Goal: Contribute content: Contribute content

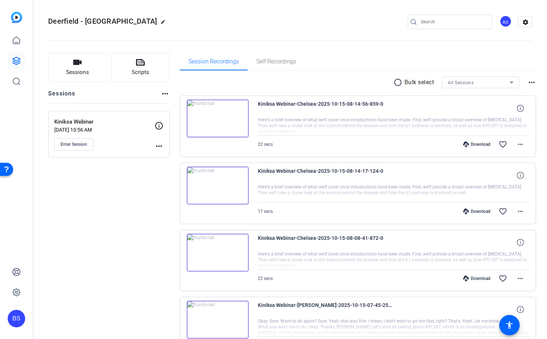
click at [357, 66] on div "Session Recordings Self Recordings" at bounding box center [358, 62] width 357 height 18
click at [143, 66] on icon at bounding box center [140, 62] width 9 height 9
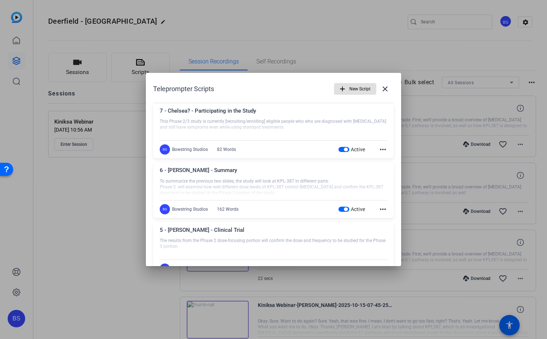
click at [385, 149] on mat-icon "more_horiz" at bounding box center [383, 149] width 9 height 9
click at [386, 171] on span "Delete" at bounding box center [399, 169] width 29 height 9
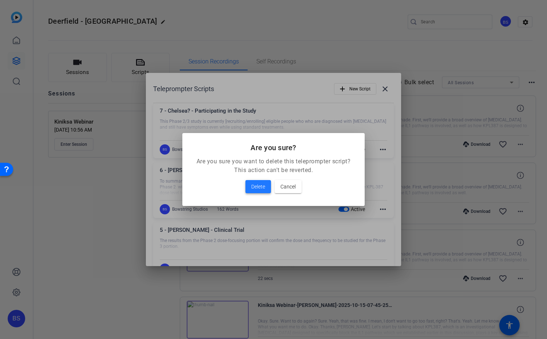
click at [258, 185] on span "Delete" at bounding box center [258, 186] width 14 height 9
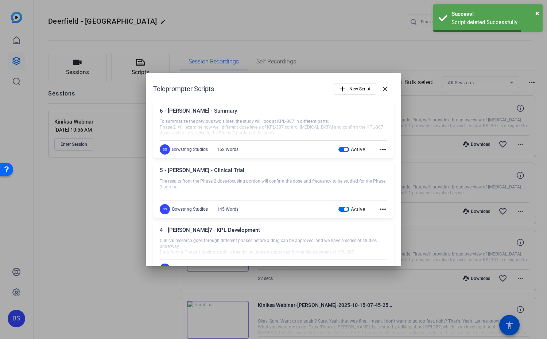
click at [383, 145] on div "BS Bowstring Studios 162 Words Active more_horiz" at bounding box center [274, 150] width 228 height 10
click at [383, 150] on mat-icon "more_horiz" at bounding box center [383, 149] width 9 height 9
click at [383, 169] on button "Delete" at bounding box center [399, 169] width 41 height 9
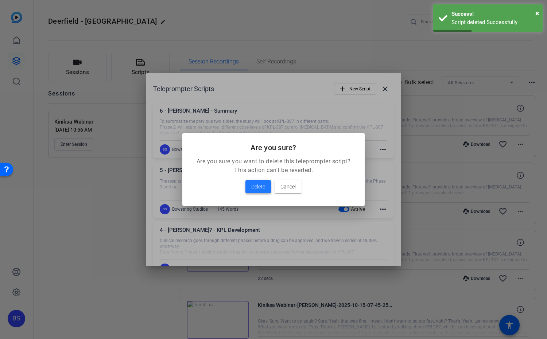
click at [260, 185] on span "Delete" at bounding box center [258, 186] width 14 height 9
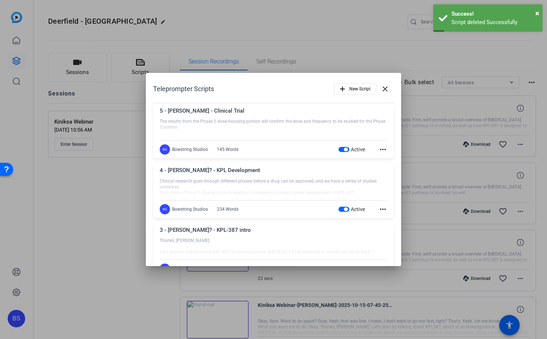
click at [384, 148] on mat-icon "more_horiz" at bounding box center [383, 149] width 9 height 9
click at [385, 168] on span "Delete" at bounding box center [399, 169] width 29 height 9
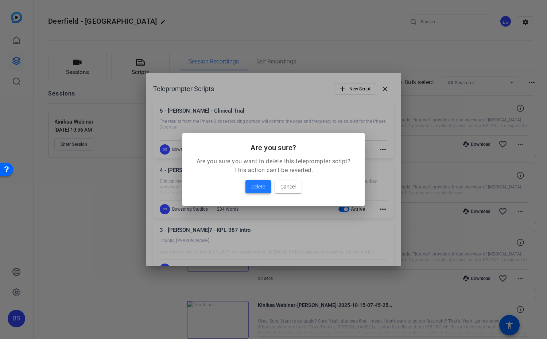
click at [256, 184] on span "Delete" at bounding box center [258, 186] width 14 height 9
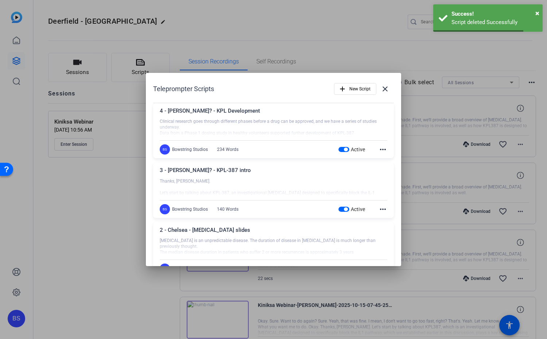
click at [381, 150] on mat-icon "more_horiz" at bounding box center [383, 149] width 9 height 9
click at [382, 166] on button "Delete" at bounding box center [399, 169] width 41 height 9
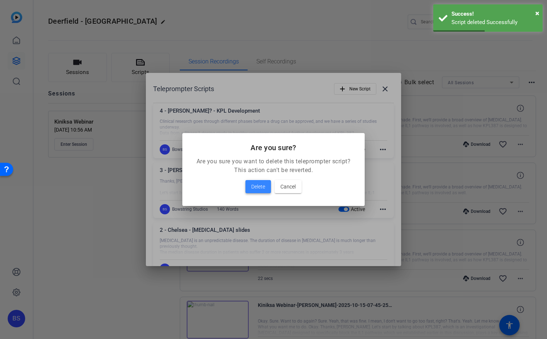
click at [255, 187] on span "Delete" at bounding box center [258, 186] width 14 height 9
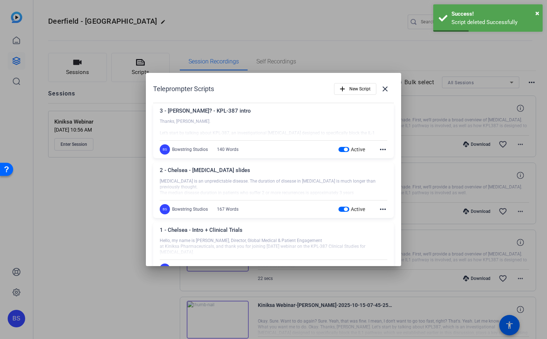
click at [381, 150] on mat-icon "more_horiz" at bounding box center [383, 149] width 9 height 9
click at [382, 168] on button "Delete" at bounding box center [399, 169] width 41 height 9
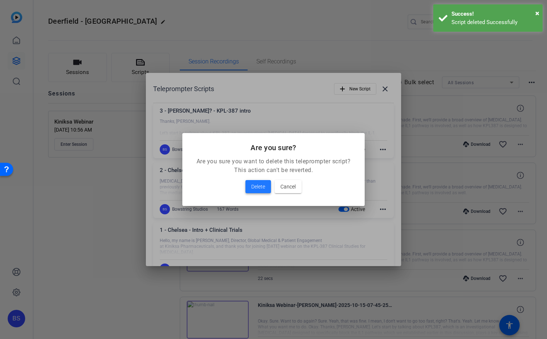
click at [264, 185] on span "Delete" at bounding box center [258, 186] width 14 height 9
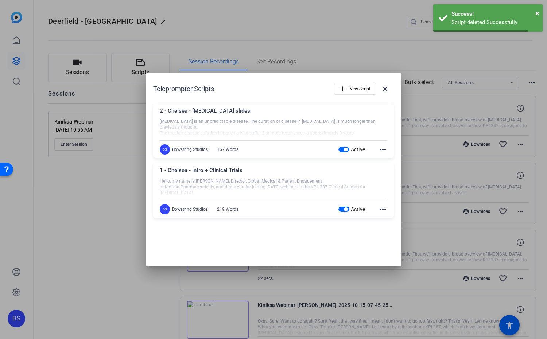
click at [382, 149] on mat-icon "more_horiz" at bounding box center [383, 149] width 9 height 9
click at [384, 168] on button "Delete" at bounding box center [399, 169] width 41 height 9
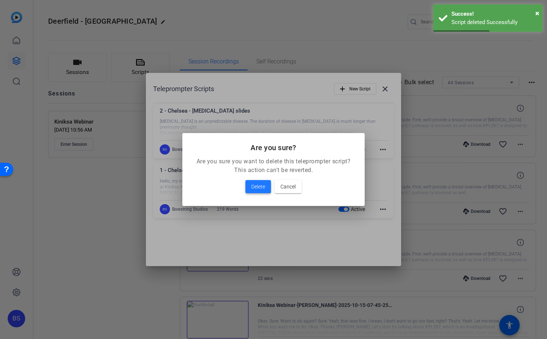
click at [261, 182] on span at bounding box center [259, 187] width 26 height 18
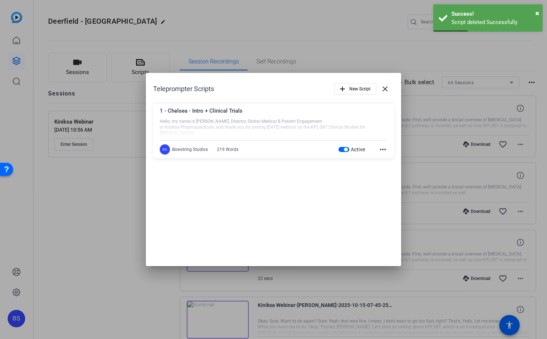
click at [384, 148] on mat-icon "more_horiz" at bounding box center [383, 149] width 9 height 9
click at [387, 168] on span "Delete" at bounding box center [399, 169] width 29 height 9
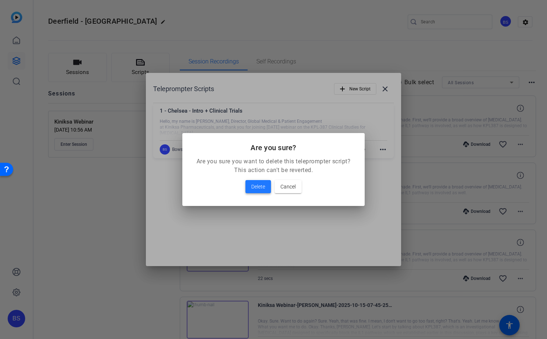
click at [254, 185] on span "Delete" at bounding box center [258, 186] width 14 height 9
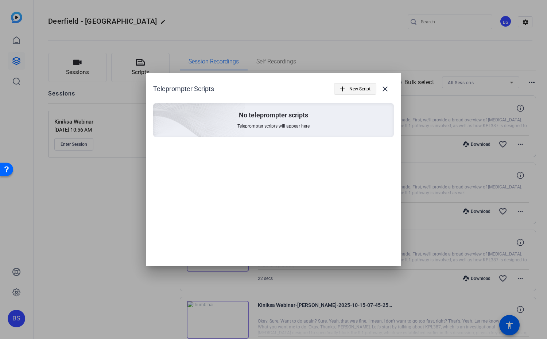
click at [355, 88] on span "New Script" at bounding box center [360, 89] width 21 height 14
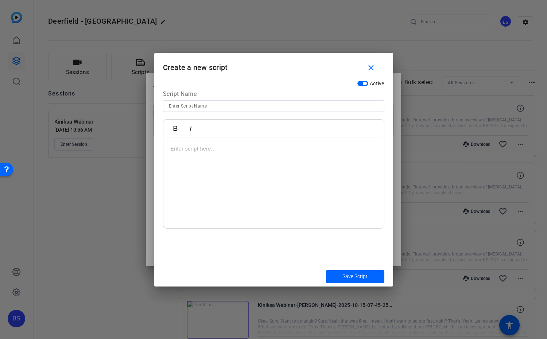
click at [218, 100] on div "Script Name" at bounding box center [274, 95] width 222 height 11
click at [211, 103] on input at bounding box center [274, 106] width 210 height 9
type input "1 - Chelsea - Intro + TOC"
click at [232, 154] on div at bounding box center [274, 183] width 221 height 91
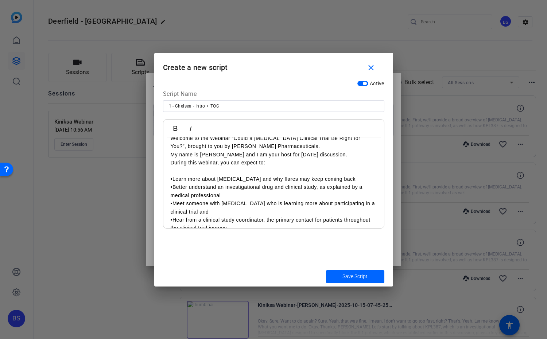
scroll to position [10, 0]
click at [172, 180] on p "•Learn more about [MEDICAL_DATA] and why flares may keep coming back" at bounding box center [274, 180] width 206 height 8
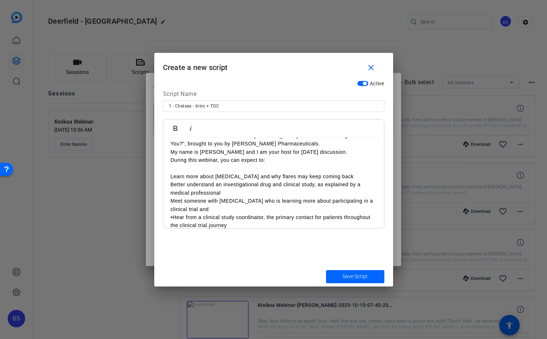
scroll to position [0, 0]
click at [170, 176] on div "Welcome to the Webinar “Could a [MEDICAL_DATA] Clinical Trial Be Right for You?…" at bounding box center [274, 180] width 221 height 113
click at [210, 209] on p "- Meet someone with [MEDICAL_DATA] who is learning more about participating in …" at bounding box center [274, 205] width 206 height 16
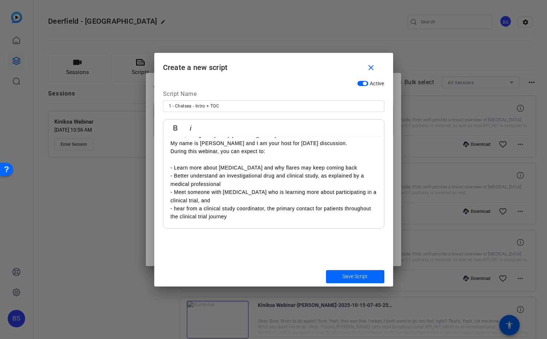
click at [250, 213] on p "- hear from a clinical study coordinator, the primary contact for patients thro…" at bounding box center [274, 213] width 206 height 16
click at [248, 219] on p "- hear from a clinical study coordinator, the primary contact for patients thro…" at bounding box center [274, 213] width 206 height 16
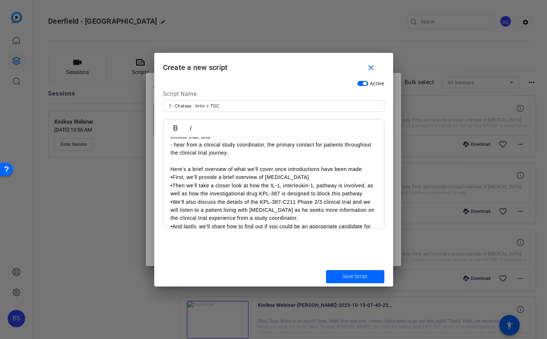
scroll to position [96, 0]
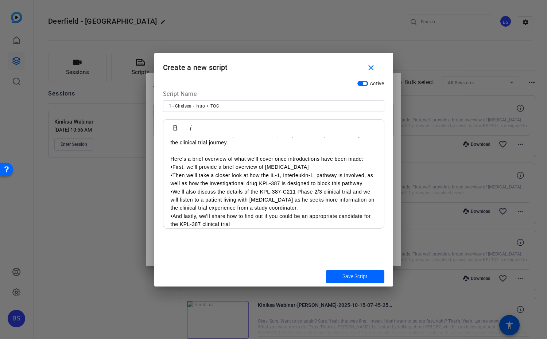
click at [173, 166] on p "•First, we’ll provide a brief overview of [MEDICAL_DATA]" at bounding box center [274, 167] width 206 height 8
click at [174, 175] on p "•Then we’ll take a closer look at how the IL-1, interleukin-1, pathway is invol…" at bounding box center [274, 180] width 206 height 16
click at [173, 191] on p "•We’ll also discuss the details of the KPL-387-C211 Phase 2/3 clinical trial an…" at bounding box center [274, 200] width 206 height 24
click at [173, 215] on p "•And lastly, we’ll share how to find out if you could be an appropriate candida…" at bounding box center [274, 220] width 206 height 16
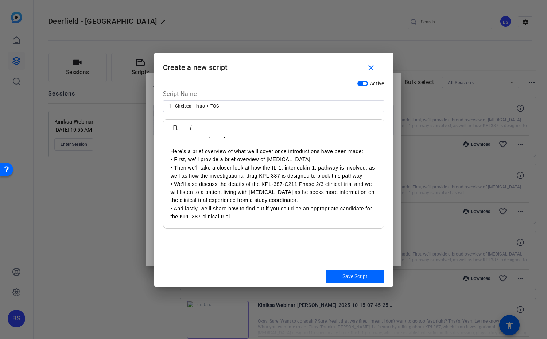
click at [244, 215] on p "• And lastly, we’ll share how to find out if you could be an appropriate candid…" at bounding box center [274, 213] width 206 height 16
click at [355, 279] on span "Save Script" at bounding box center [355, 277] width 25 height 8
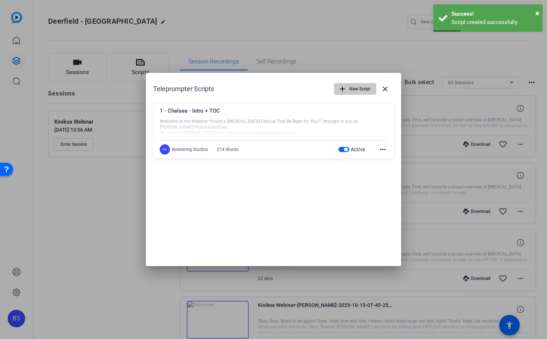
click at [358, 91] on span "New Script" at bounding box center [360, 89] width 21 height 14
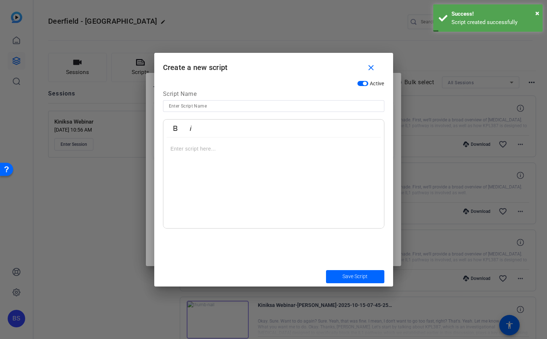
click at [270, 102] on input at bounding box center [274, 106] width 210 height 9
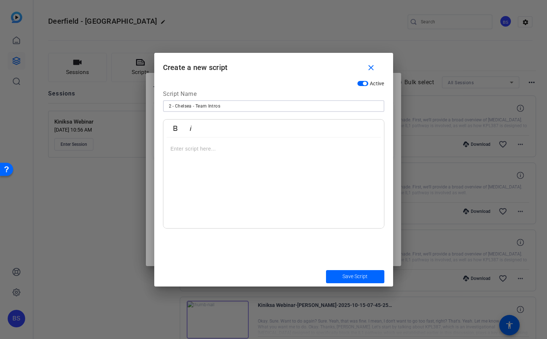
type input "2 - Chelsea - Team Intros"
click at [210, 150] on p at bounding box center [274, 149] width 206 height 8
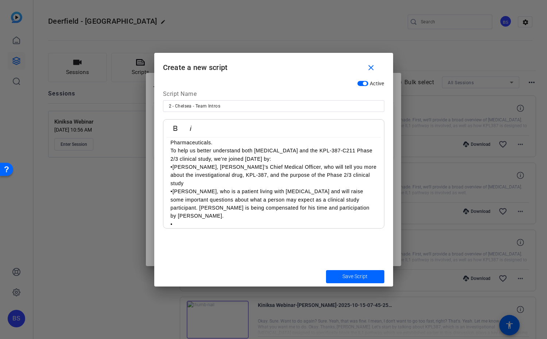
scroll to position [0, 0]
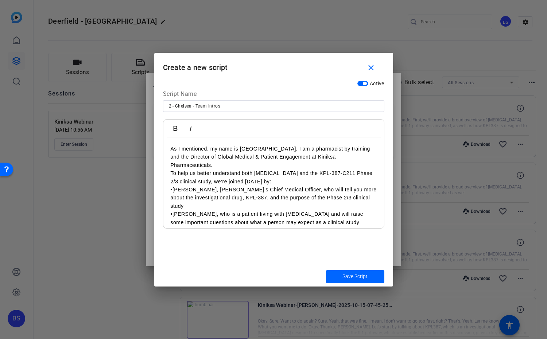
click at [174, 186] on p "•[PERSON_NAME], [PERSON_NAME]’s Chief Medical Officer, who will tell you more a…" at bounding box center [274, 198] width 206 height 24
click at [173, 210] on p "•[PERSON_NAME], who is a patient living with [MEDICAL_DATA] and will raise some…" at bounding box center [274, 226] width 206 height 33
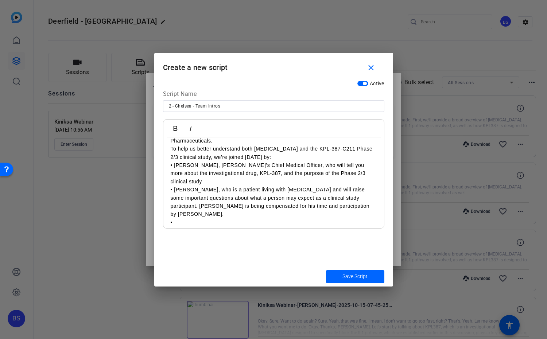
scroll to position [30, 0]
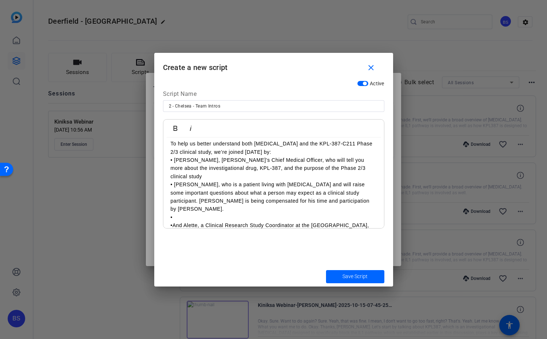
click at [185, 214] on p "•" at bounding box center [274, 218] width 206 height 8
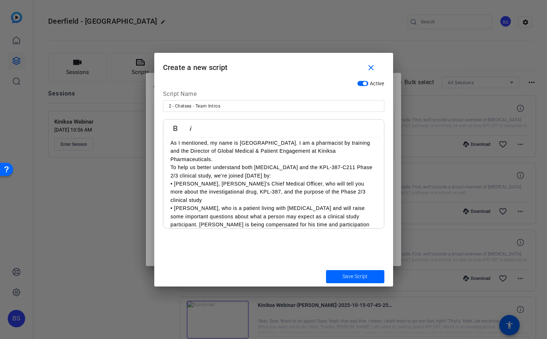
scroll to position [0, 0]
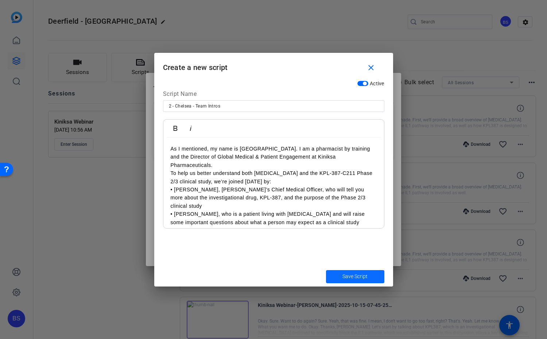
click at [354, 280] on span "Save Script" at bounding box center [355, 277] width 25 height 8
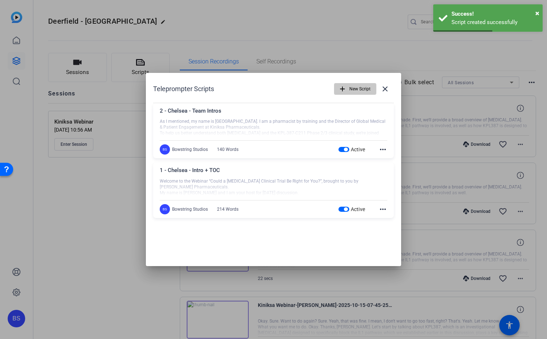
click at [356, 89] on span "New Script" at bounding box center [360, 89] width 21 height 14
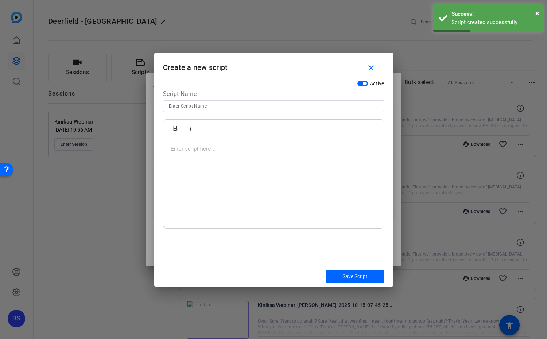
click at [187, 103] on input at bounding box center [274, 106] width 210 height 9
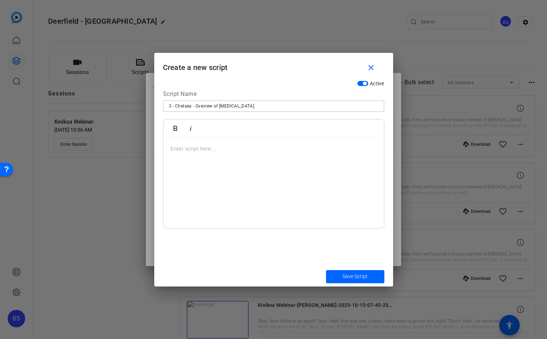
click at [203, 107] on input "3 - Chelsea - Oveview of [MEDICAL_DATA]" at bounding box center [274, 106] width 210 height 9
type input "3 - Chelsea - Overview of [MEDICAL_DATA]"
click at [191, 147] on p at bounding box center [274, 149] width 206 height 8
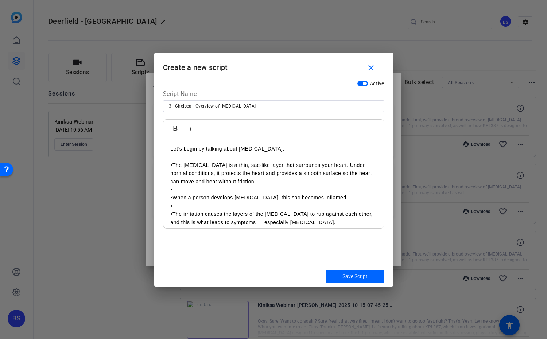
click at [172, 164] on p "•The [MEDICAL_DATA] is a thin, sac‑like layer that surrounds your heart. Under …" at bounding box center [274, 173] width 206 height 24
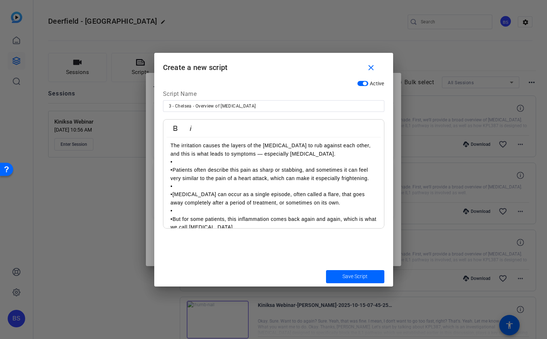
scroll to position [73, 0]
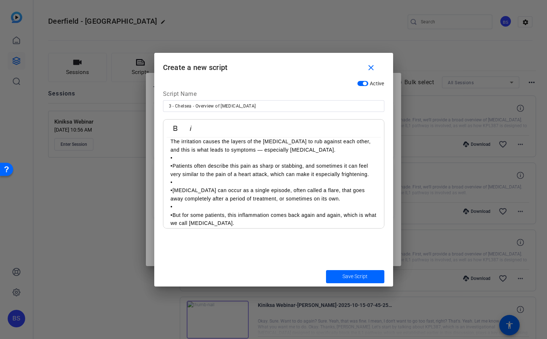
click at [199, 159] on p "•" at bounding box center [274, 158] width 206 height 8
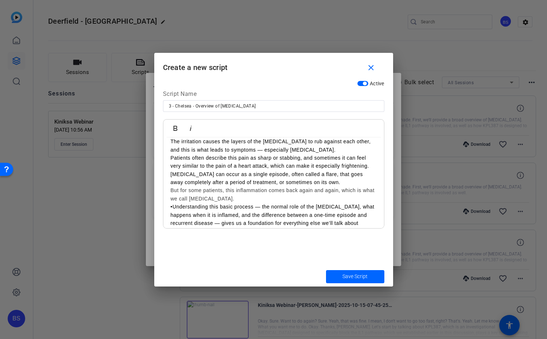
click at [173, 207] on p "•Understanding this basic process — the normal role of the [MEDICAL_DATA], what…" at bounding box center [274, 219] width 206 height 33
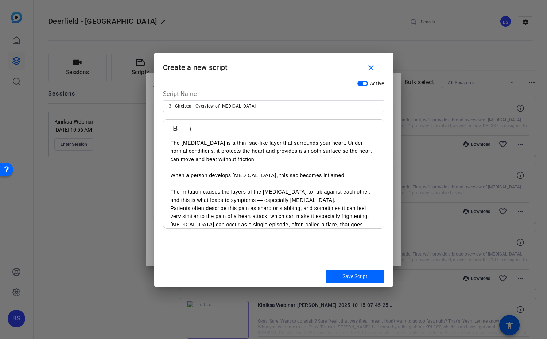
scroll to position [0, 0]
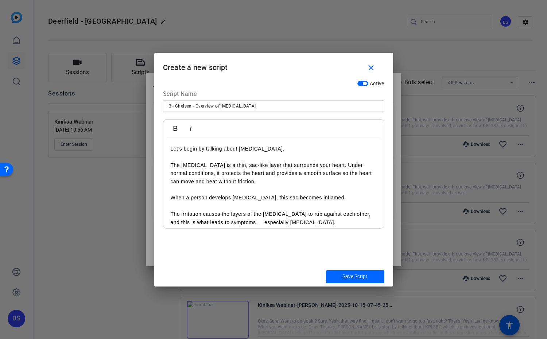
click at [211, 155] on p at bounding box center [274, 157] width 206 height 8
click at [191, 191] on p at bounding box center [274, 190] width 206 height 8
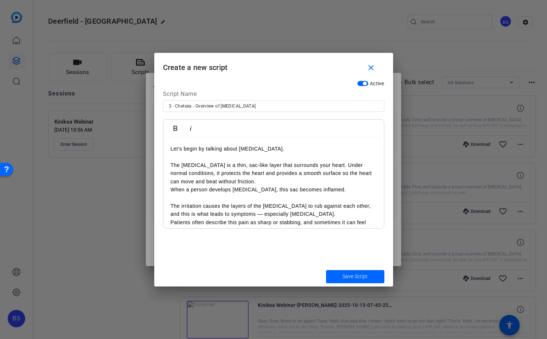
click at [169, 187] on div "Let’s begin by talking about [MEDICAL_DATA]. The [MEDICAL_DATA] is a thin, sac‑…" at bounding box center [274, 223] width 221 height 170
click at [166, 206] on div "Let’s begin by talking about [MEDICAL_DATA]. The [MEDICAL_DATA] is a thin, sac‑…" at bounding box center [274, 223] width 221 height 170
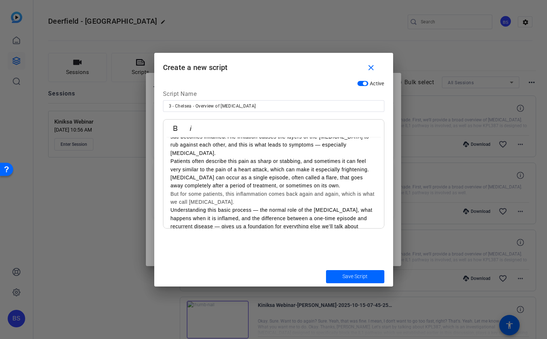
scroll to position [54, 0]
click at [173, 183] on div "Let’s begin by talking about [MEDICAL_DATA]. The [MEDICAL_DATA] is a thin, sac‑…" at bounding box center [274, 165] width 221 height 162
click at [354, 278] on span "Save Script" at bounding box center [355, 277] width 25 height 8
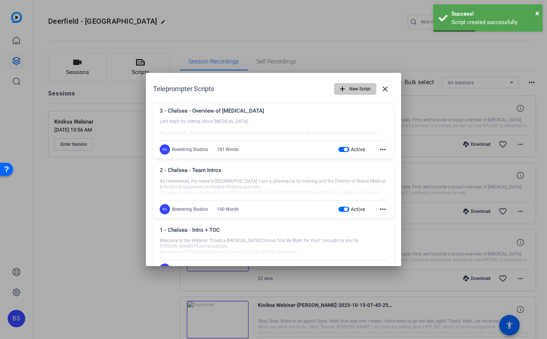
click at [354, 87] on span "New Script" at bounding box center [360, 89] width 21 height 14
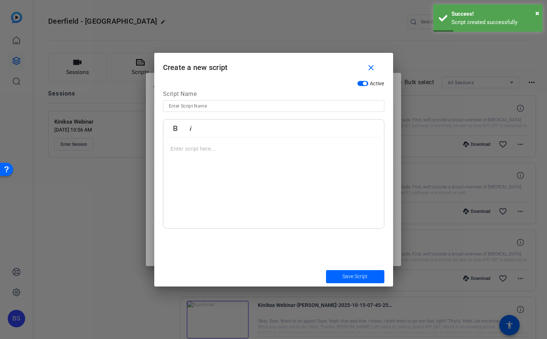
click at [230, 103] on input at bounding box center [274, 106] width 210 height 9
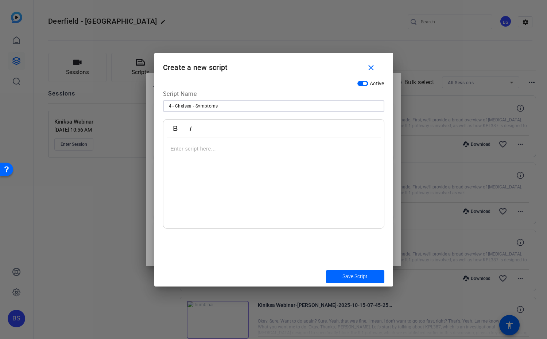
type input "4 - Chelsea - Symptoms"
click at [197, 153] on p at bounding box center [274, 149] width 206 height 8
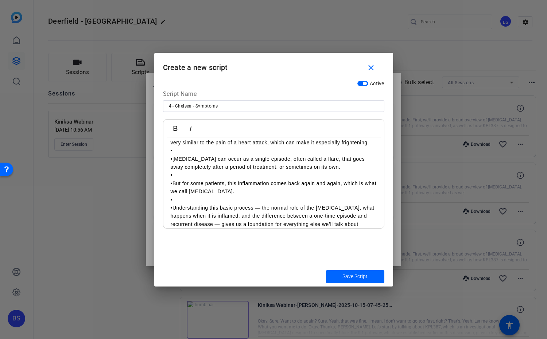
scroll to position [0, 0]
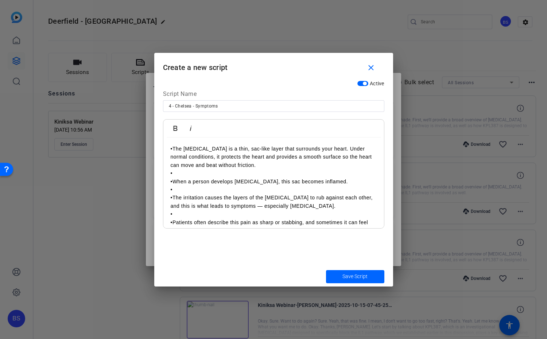
click at [173, 146] on p "•The [MEDICAL_DATA] is a thin, sac‑like layer that surrounds your heart. Under …" at bounding box center [274, 157] width 206 height 24
click at [219, 176] on p at bounding box center [274, 173] width 206 height 8
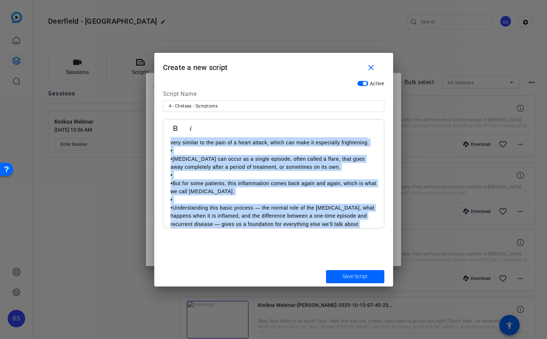
scroll to position [95, 0]
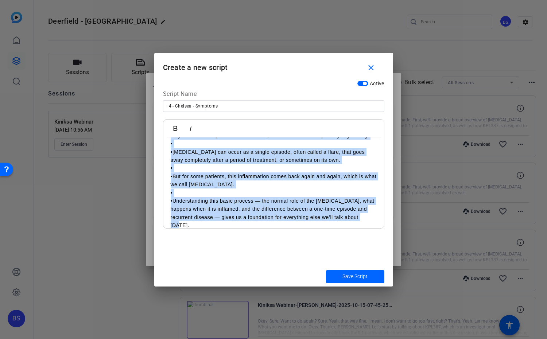
drag, startPoint x: 170, startPoint y: 148, endPoint x: 387, endPoint y: 245, distance: 237.3
click at [387, 245] on div "Active Script Name 4 - Chelsea - Symptoms Bold Italic The [MEDICAL_DATA] is a t…" at bounding box center [273, 172] width 239 height 190
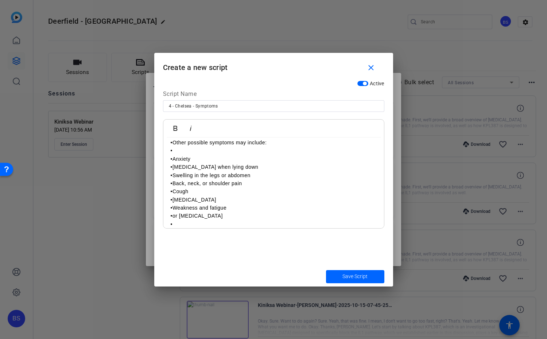
scroll to position [0, 0]
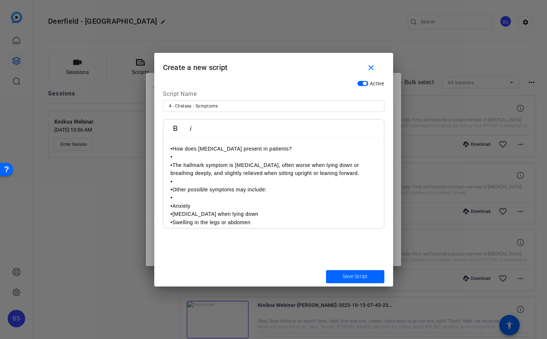
click at [173, 150] on p "•How does [MEDICAL_DATA] present in patients?" at bounding box center [274, 149] width 206 height 8
click at [177, 199] on p at bounding box center [274, 198] width 206 height 8
click at [204, 154] on div "How does [MEDICAL_DATA] present in patients? The hallmark symptom is [MEDICAL_D…" at bounding box center [274, 202] width 221 height 129
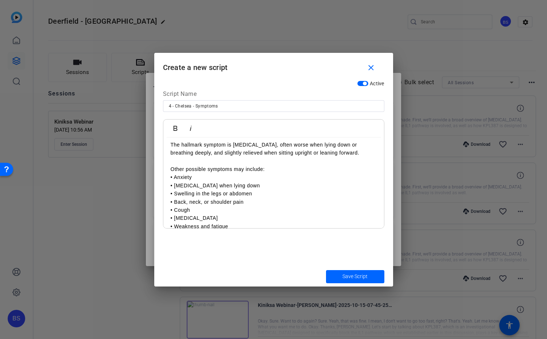
scroll to position [38, 0]
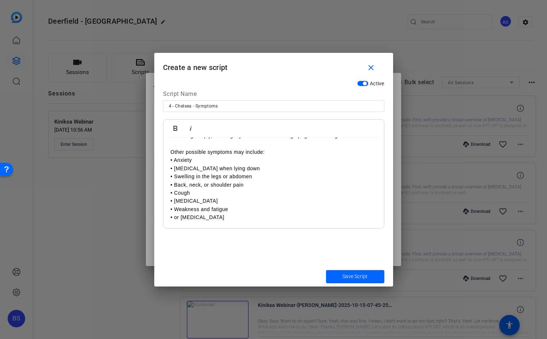
click at [277, 220] on p "• or [MEDICAL_DATA]" at bounding box center [274, 218] width 206 height 8
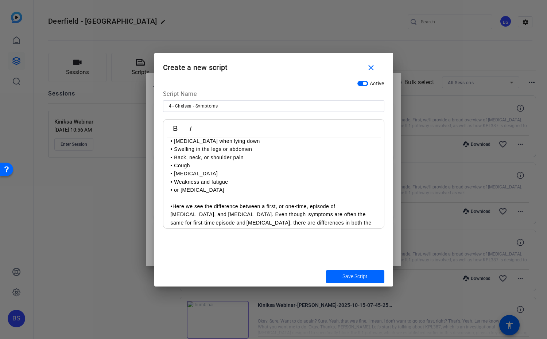
scroll to position [71, 0]
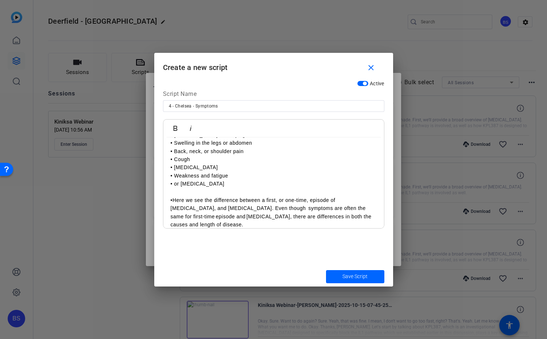
click at [172, 200] on p "•Here we see the difference between a first, or one‑time, episode of [MEDICAL_D…" at bounding box center [274, 212] width 206 height 33
click at [180, 193] on p at bounding box center [274, 192] width 206 height 8
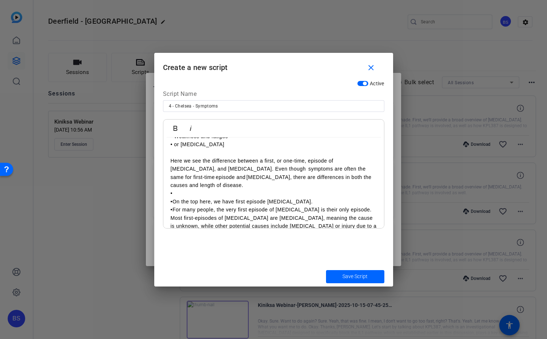
scroll to position [114, 0]
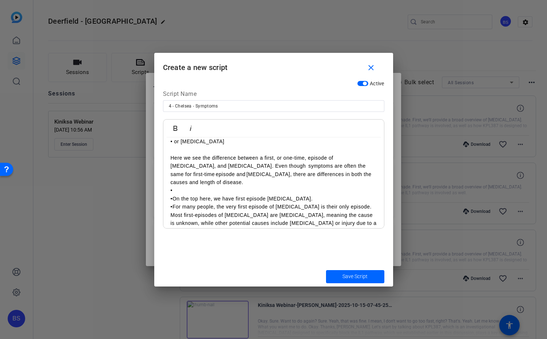
click at [200, 192] on p "•" at bounding box center [274, 191] width 206 height 8
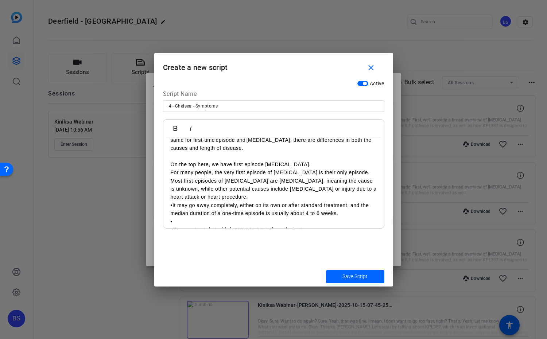
scroll to position [149, 0]
click at [173, 205] on p "•It may go away completely, either on its own or after standard treatment, and …" at bounding box center [274, 209] width 206 height 16
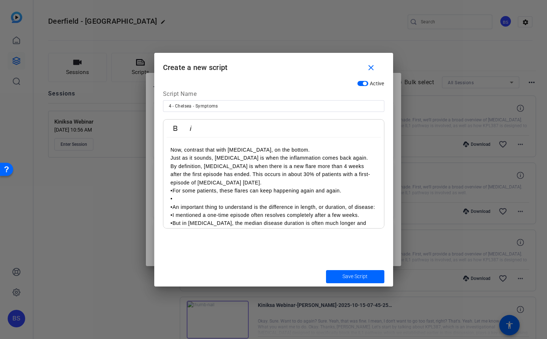
scroll to position [228, 0]
click at [172, 189] on p "•For some patients, these flares can keep happening again and again." at bounding box center [274, 191] width 206 height 8
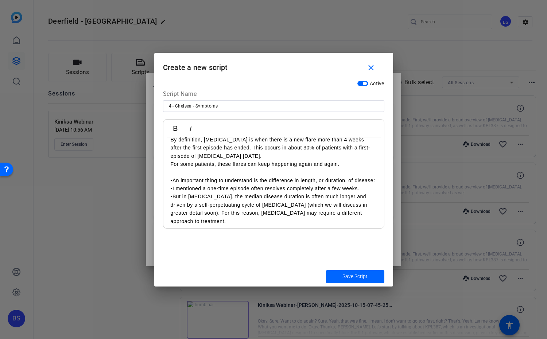
scroll to position [258, 0]
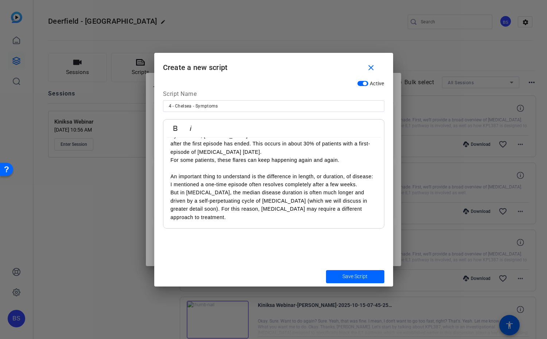
click at [308, 201] on p "But in [MEDICAL_DATA], the median disease duration is often much longer and dri…" at bounding box center [274, 205] width 206 height 33
click at [219, 209] on p "But in [MEDICAL_DATA], the median disease duration is often much longer and dri…" at bounding box center [274, 205] width 206 height 33
click at [225, 107] on input "4 - Chelsea - Symptoms" at bounding box center [274, 106] width 210 height 9
type input "4 - Chelsea - Symptoms + RP Intro"
click at [352, 276] on span "Save Script" at bounding box center [355, 277] width 25 height 8
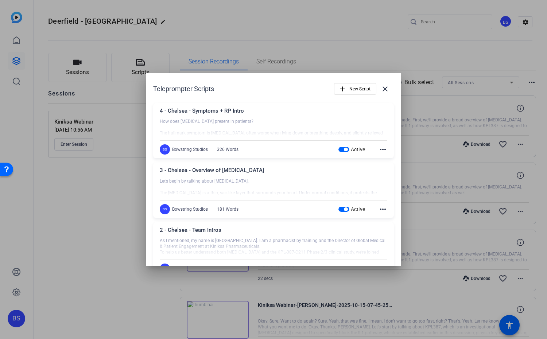
click at [384, 148] on mat-icon "more_horiz" at bounding box center [383, 149] width 9 height 9
click at [385, 159] on span "Edit" at bounding box center [399, 160] width 29 height 9
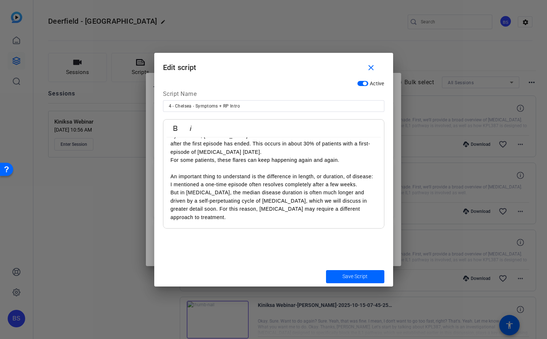
click at [248, 219] on p "But in [MEDICAL_DATA], the median disease duration is often much longer and dri…" at bounding box center [274, 205] width 206 height 33
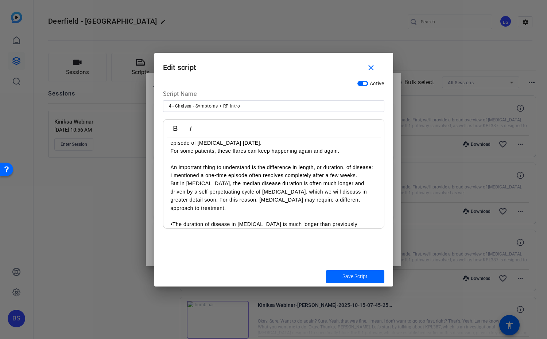
scroll to position [333, 0]
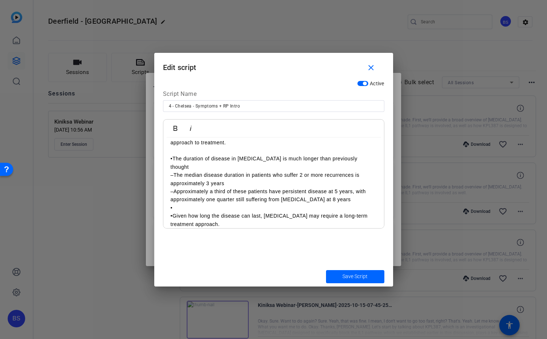
click at [175, 160] on p "•The duration of disease in [MEDICAL_DATA] is much longer than previously thoug…" at bounding box center [274, 163] width 206 height 16
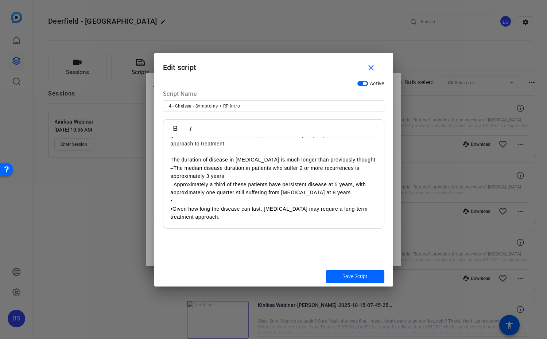
drag, startPoint x: 181, startPoint y: 209, endPoint x: 157, endPoint y: 208, distance: 23.7
click at [157, 208] on div "Active Script Name 4 - Chelsea - Symptoms + RP Intro Bold Italic How does [MEDI…" at bounding box center [273, 172] width 239 height 190
click at [173, 170] on p "–The median disease duration in patients who suffer 2 or more recurrences is ap…" at bounding box center [274, 172] width 206 height 16
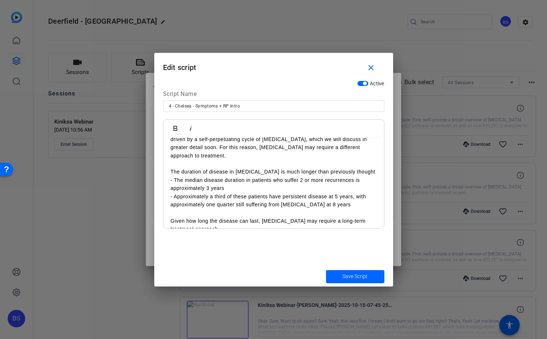
scroll to position [340, 0]
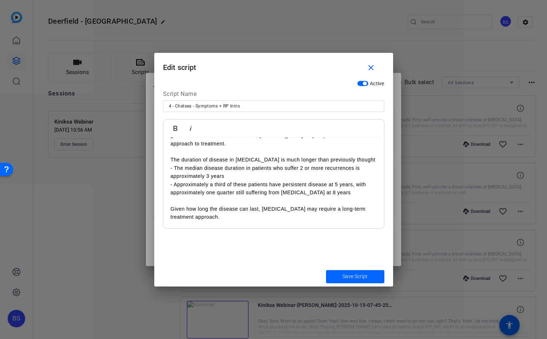
click at [201, 156] on p "The duration of disease in [MEDICAL_DATA] is much longer than previously thought" at bounding box center [274, 160] width 206 height 8
click at [201, 158] on p "The duration of disease in [MEDICAL_DATA] is much longer than previously thought" at bounding box center [274, 160] width 206 height 8
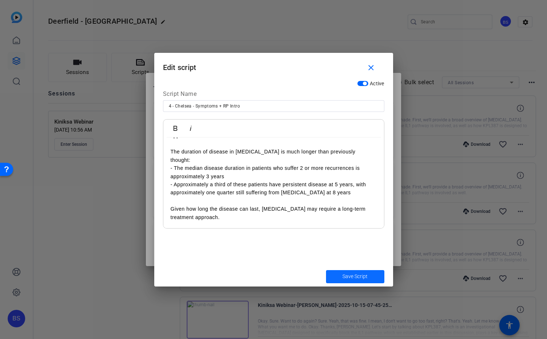
click at [362, 272] on span "submit" at bounding box center [355, 277] width 58 height 18
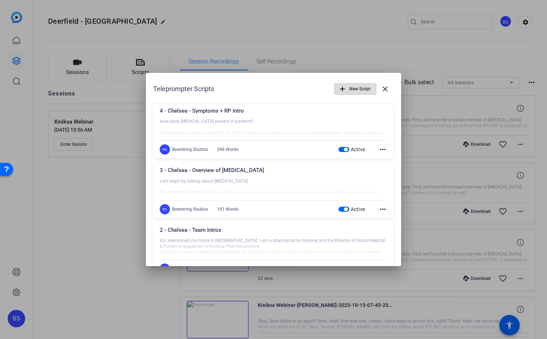
click at [355, 89] on span "New Script" at bounding box center [360, 89] width 21 height 14
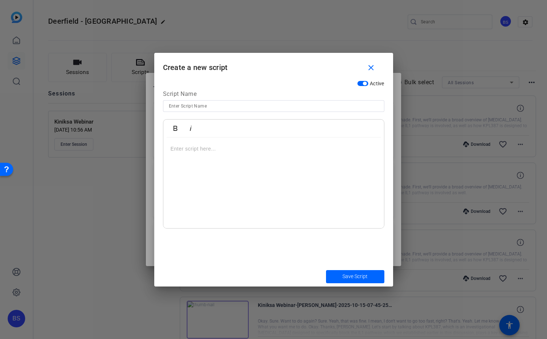
click at [244, 103] on input at bounding box center [274, 106] width 210 height 9
type input "5 - Chelsea - IL-1 Pathway"
click at [219, 154] on div at bounding box center [274, 183] width 221 height 91
click at [218, 151] on p at bounding box center [274, 149] width 206 height 8
click at [214, 154] on div at bounding box center [274, 183] width 221 height 91
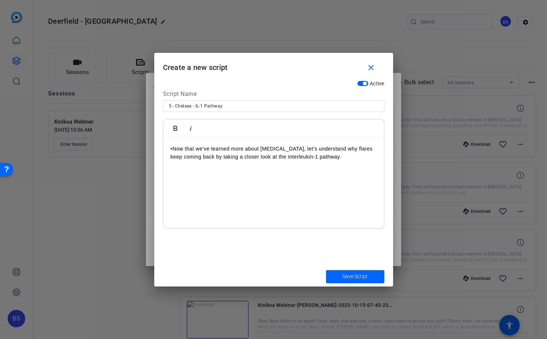
click at [172, 147] on p "•Now that we’ve learned more about [MEDICAL_DATA], let’s understand why flares …" at bounding box center [274, 153] width 206 height 16
click at [367, 159] on p "Now that we’ve learned more about [MEDICAL_DATA], let’s understand why flares k…" at bounding box center [274, 153] width 206 height 16
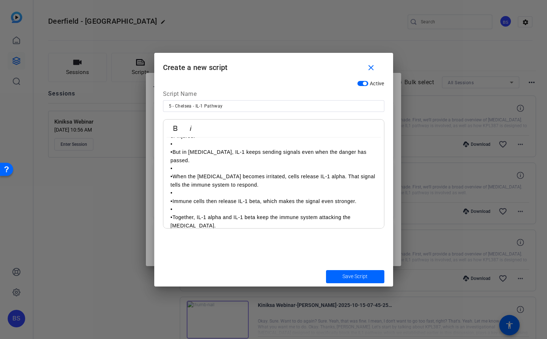
scroll to position [0, 0]
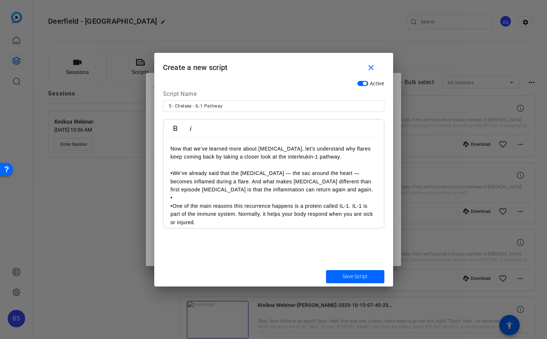
click at [183, 169] on p "•We’ve already said that the [MEDICAL_DATA] — the sac around the heart — become…" at bounding box center [274, 181] width 206 height 24
click at [172, 174] on p "•We’ve already said that the [MEDICAL_DATA] — the sac around the heart — become…" at bounding box center [274, 181] width 206 height 24
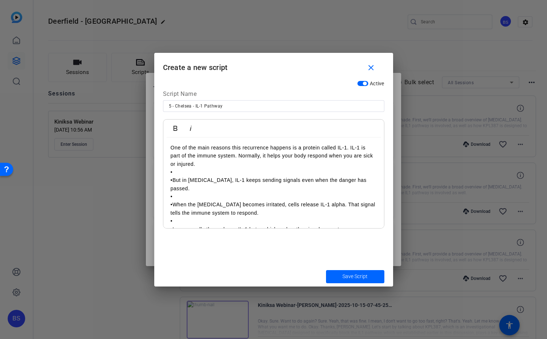
scroll to position [59, 0]
click at [186, 174] on p "•" at bounding box center [274, 172] width 206 height 8
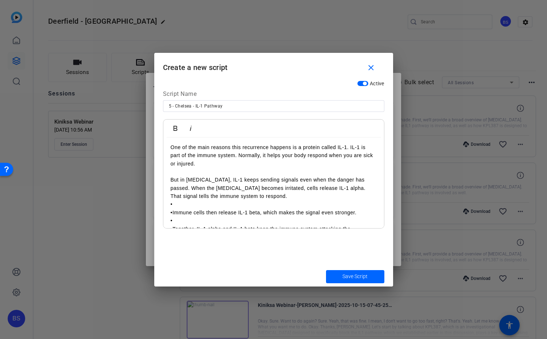
click at [205, 208] on p "•" at bounding box center [274, 204] width 206 height 8
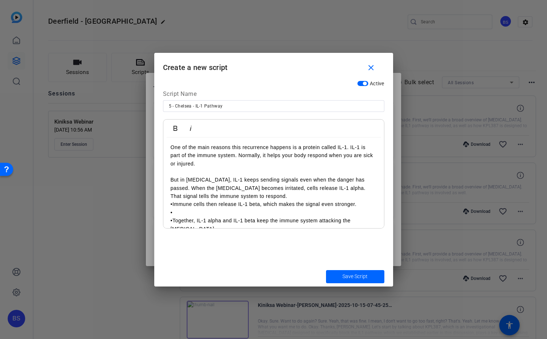
click at [172, 203] on p "•Immune cells then release IL‑1 beta, which makes the signal even stronger." at bounding box center [274, 204] width 206 height 8
click at [185, 212] on p "•" at bounding box center [274, 213] width 206 height 8
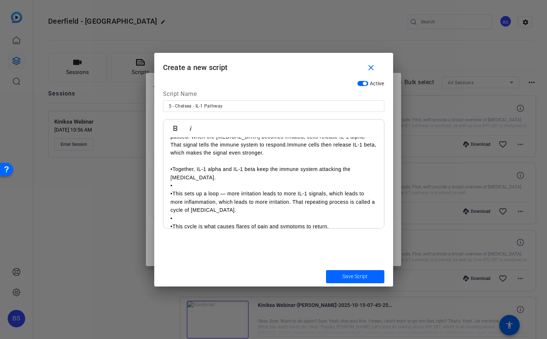
scroll to position [114, 0]
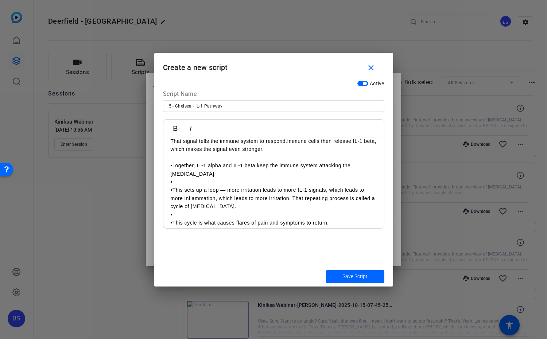
drag, startPoint x: 172, startPoint y: 166, endPoint x: 178, endPoint y: 166, distance: 6.6
click at [177, 166] on p "•Together, IL‑1 alpha and IL‑1 beta keep the immune system attacking the [MEDIC…" at bounding box center [274, 170] width 206 height 16
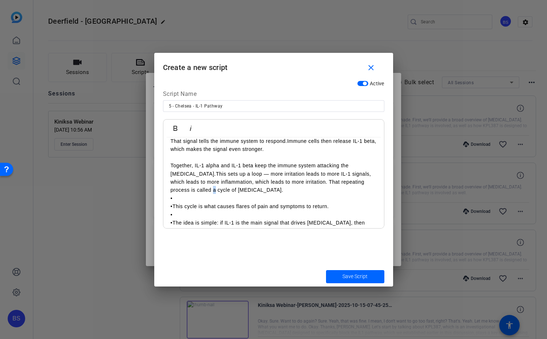
click at [196, 192] on p "Together, IL‑1 alpha and IL‑1 beta keep the immune system attacking the [MEDICA…" at bounding box center [274, 178] width 206 height 33
click at [193, 203] on p "•This cycle is what causes flares of pain and symptoms to return." at bounding box center [274, 207] width 206 height 8
click at [192, 199] on p "•" at bounding box center [274, 199] width 206 height 8
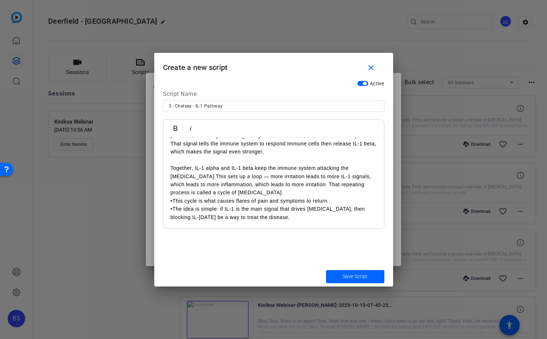
scroll to position [111, 0]
click at [365, 275] on span "Save Script" at bounding box center [355, 277] width 25 height 8
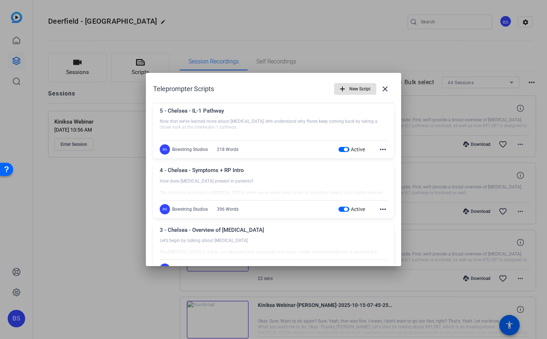
click at [383, 149] on mat-icon "more_horiz" at bounding box center [383, 149] width 9 height 9
click at [383, 160] on button "Edit" at bounding box center [399, 160] width 41 height 9
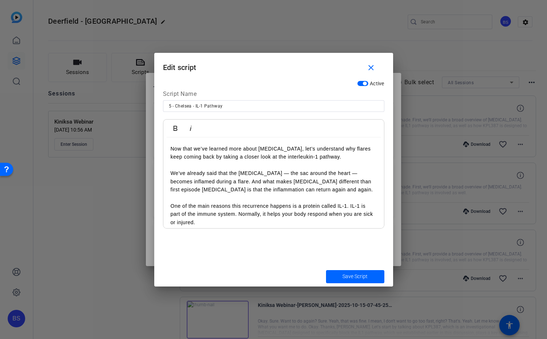
click at [226, 219] on p "One of the main reasons this recurrence happens is a protein called IL‑1. IL‑1 …" at bounding box center [274, 214] width 206 height 24
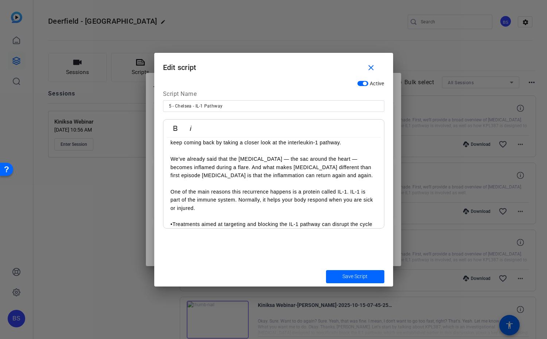
scroll to position [72, 0]
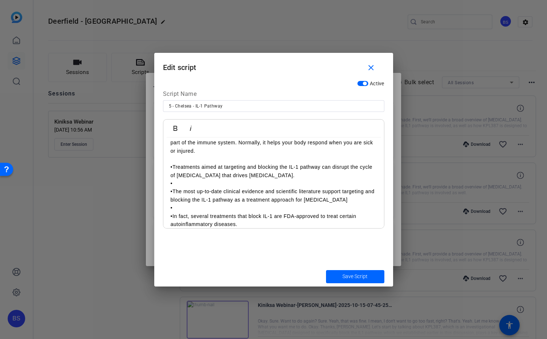
click at [173, 165] on p "•Treatments aimed at targeting and blocking the IL-1 pathway can disrupt the cy…" at bounding box center [274, 171] width 206 height 16
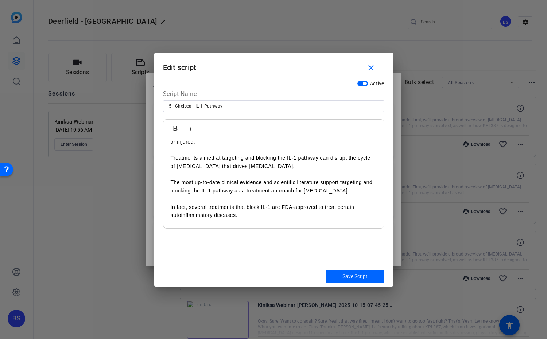
scroll to position [80, 0]
click at [171, 183] on p "The most up-to-date clinical evidence and scientific literature support targeti…" at bounding box center [274, 187] width 206 height 16
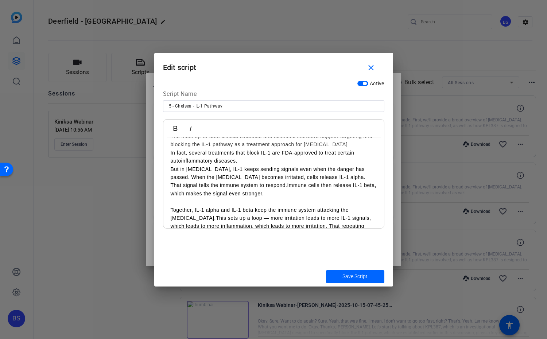
scroll to position [116, 0]
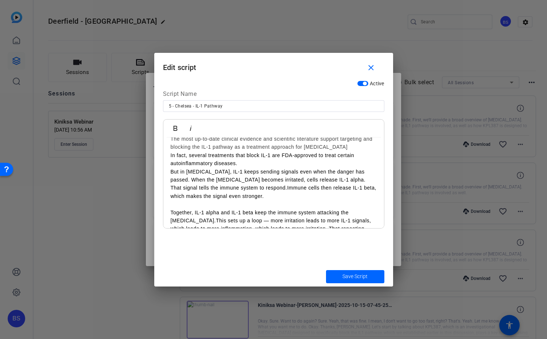
click at [172, 154] on p "In fact, several treatments that block IL‑1 are FDA-approved to treat certain a…" at bounding box center [274, 159] width 206 height 16
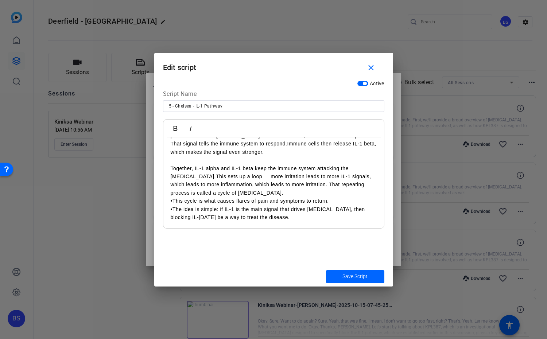
scroll to position [156, 0]
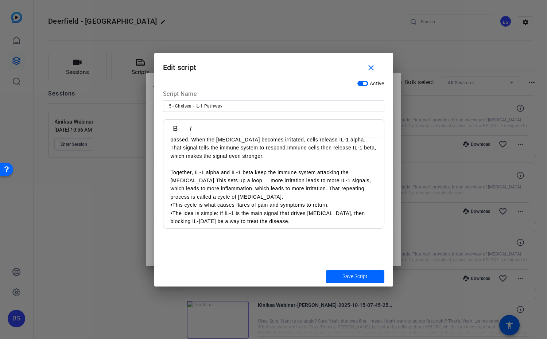
click at [267, 181] on p "Together, IL‑1 alpha and IL‑1 beta keep the immune system attacking the [MEDICA…" at bounding box center [274, 185] width 206 height 33
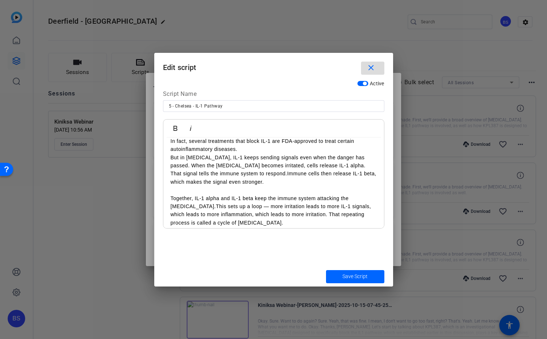
click at [369, 65] on mat-icon "close" at bounding box center [371, 68] width 9 height 9
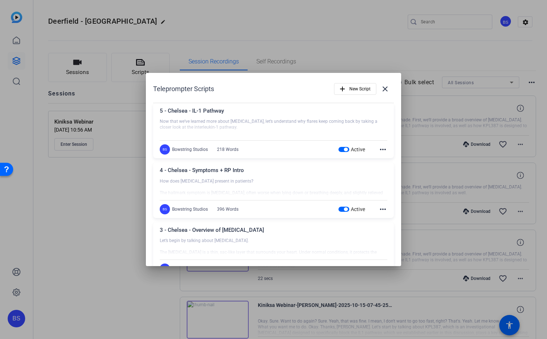
click at [384, 147] on mat-icon "more_horiz" at bounding box center [383, 149] width 9 height 9
click at [385, 160] on span "Edit" at bounding box center [399, 160] width 29 height 9
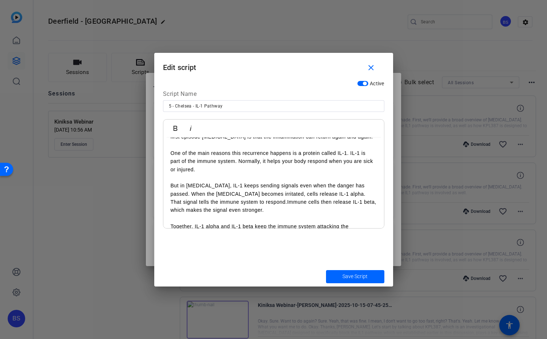
scroll to position [111, 0]
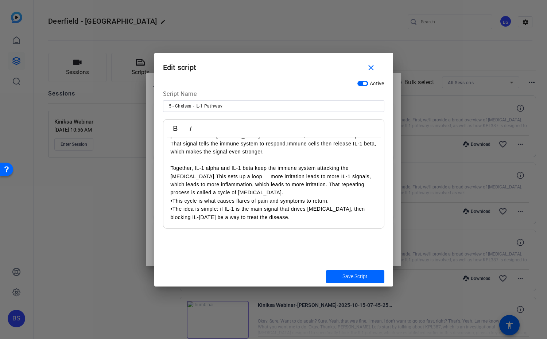
click at [173, 203] on p "•This cycle is what causes flares of pain and symptoms to return." at bounding box center [274, 201] width 206 height 8
click at [295, 217] on p "The idea is simple: if IL‑1 is the main signal that drives [MEDICAL_DATA], then…" at bounding box center [274, 213] width 206 height 16
click at [304, 214] on p "The idea is simple: if IL‑1 is the main signal that drives [MEDICAL_DATA], then…" at bounding box center [274, 212] width 206 height 16
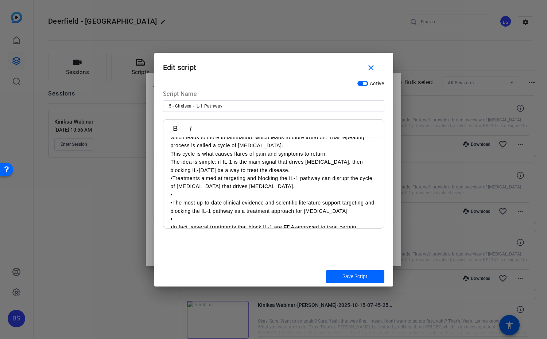
scroll to position [155, 0]
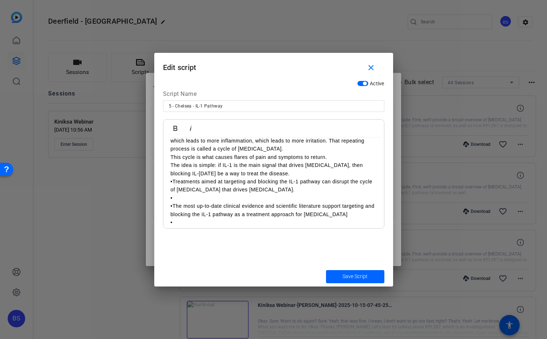
click at [172, 184] on p "•Treatments aimed at targeting and blocking the IL-1 pathway can disrupt the cy…" at bounding box center [274, 186] width 206 height 16
click at [182, 195] on p "•" at bounding box center [274, 198] width 206 height 8
click at [172, 182] on p "Treatments aimed at targeting and blocking the IL-1 pathway can disrupt the cyc…" at bounding box center [274, 186] width 206 height 16
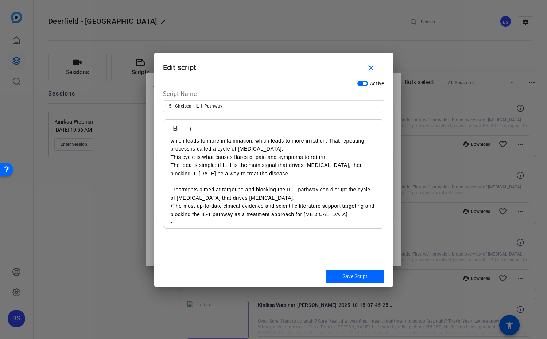
click at [173, 202] on p "•The most up-to-date clinical evidence and scientific literature support target…" at bounding box center [274, 210] width 206 height 16
click at [172, 221] on p "•In fact, several treatments that block IL‑1 are FDA-approved to treat certain …" at bounding box center [274, 227] width 206 height 16
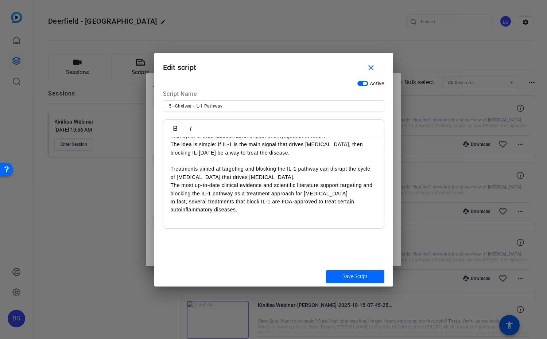
scroll to position [177, 0]
click at [245, 210] on p "In fact, several treatments that block IL‑1 are FDA-approved to treat certain a…" at bounding box center [274, 205] width 206 height 16
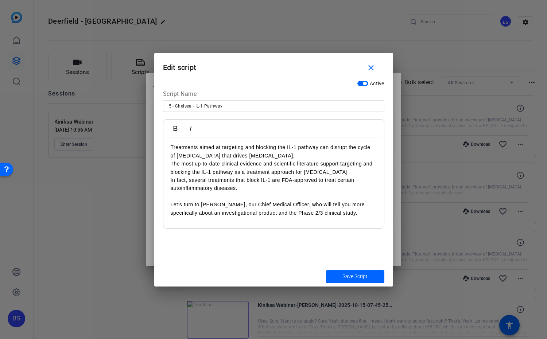
scroll to position [201, 0]
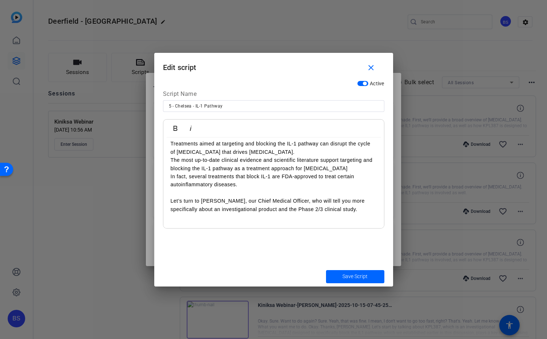
click at [230, 105] on input "5 - Chelsea - IL-1 Pathway" at bounding box center [274, 106] width 210 height 9
click at [228, 105] on input "5 - Chelsea - IL-1 Pathway _+ throw to [PERSON_NAME]" at bounding box center [274, 106] width 210 height 9
click at [323, 174] on p "In fact, several treatments that block IL‑1 are FDA-approved to treat certain a…" at bounding box center [274, 181] width 206 height 16
click at [250, 106] on input "5 - Chelsea - IL-1 Pathway + throw to [PERSON_NAME]" at bounding box center [274, 106] width 210 height 9
type input "5 - Chelsea - IL-1 Pathway + throw to [PERSON_NAME]"
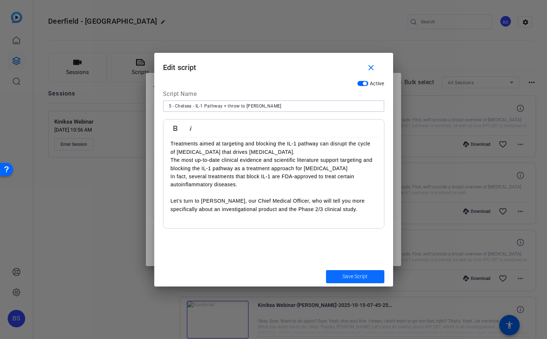
click at [353, 278] on span "Save Script" at bounding box center [355, 277] width 25 height 8
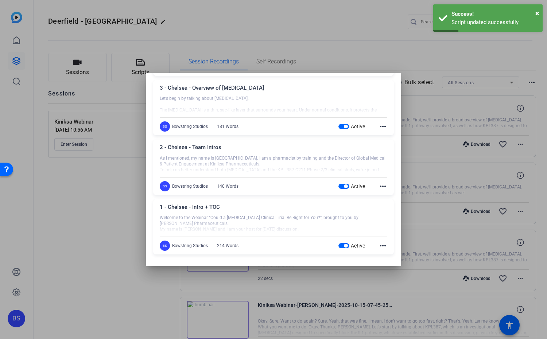
scroll to position [0, 0]
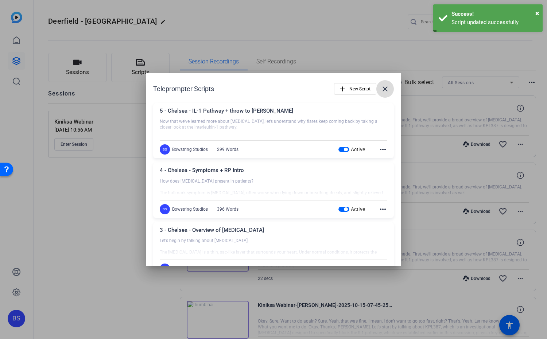
click at [387, 85] on mat-icon "close" at bounding box center [385, 89] width 9 height 9
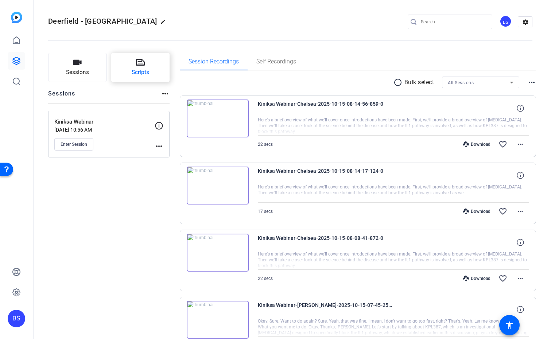
click at [138, 69] on span "Scripts" at bounding box center [141, 72] width 18 height 8
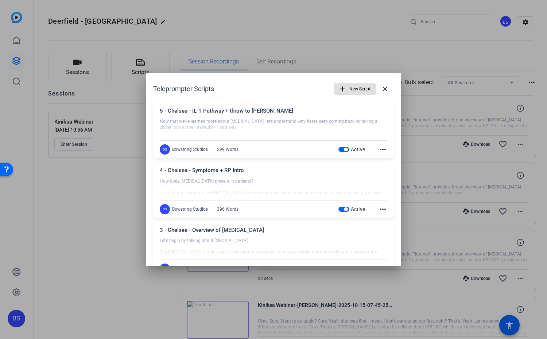
click at [347, 85] on button "add New Script" at bounding box center [355, 89] width 42 height 12
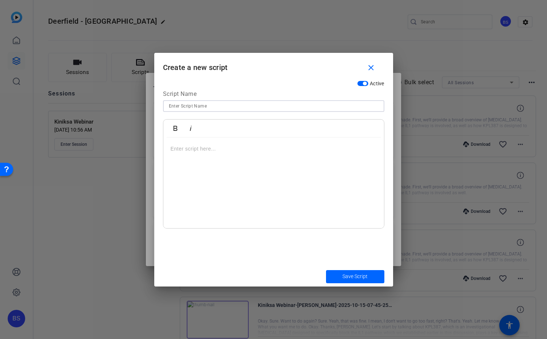
click at [224, 108] on input at bounding box center [274, 106] width 210 height 9
type input "6 - [PERSON_NAME] - About KPL-387"
click at [205, 151] on p at bounding box center [274, 149] width 206 height 8
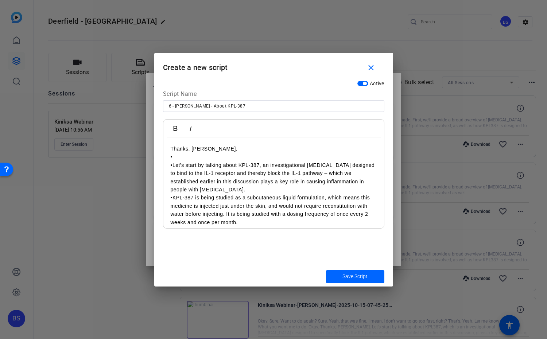
click at [190, 155] on p "•" at bounding box center [274, 157] width 206 height 8
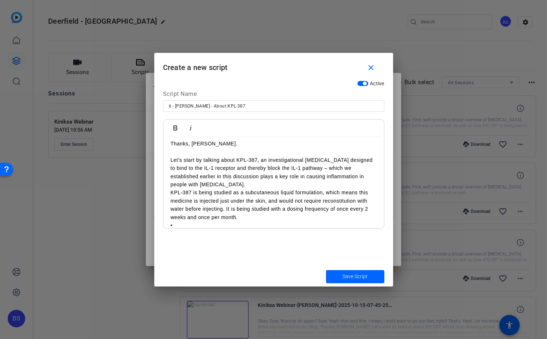
scroll to position [56, 0]
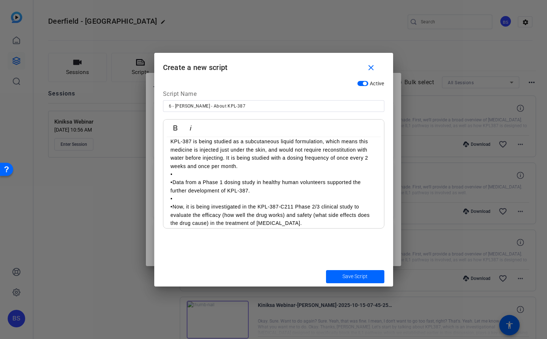
click at [180, 175] on p "•" at bounding box center [274, 174] width 206 height 8
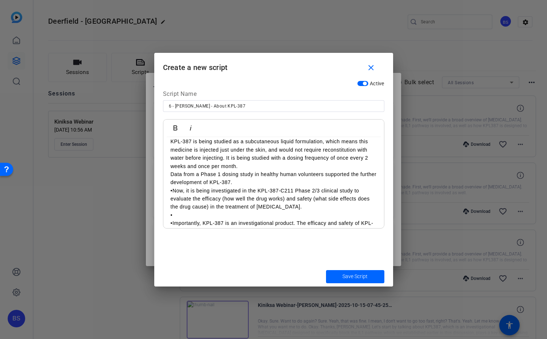
click at [172, 191] on p "•Now, it is being investigated in the KPL-387-C211 Phase 2/3 clinical study to …" at bounding box center [274, 199] width 206 height 24
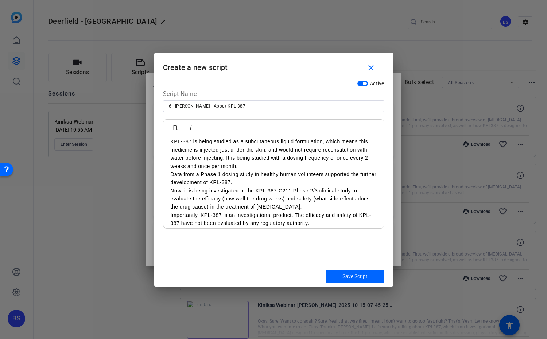
scroll to position [62, 0]
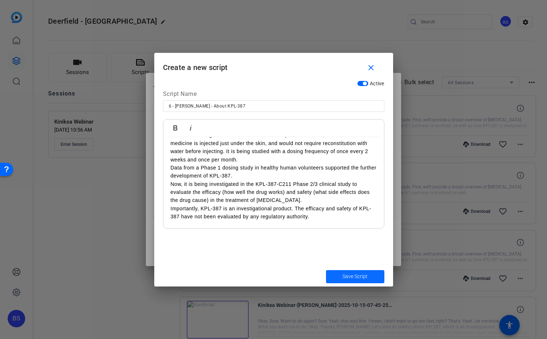
click at [347, 274] on span "Save Script" at bounding box center [355, 277] width 25 height 8
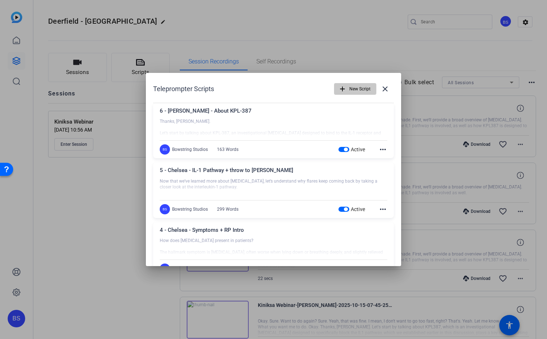
click at [362, 88] on span "New Script" at bounding box center [360, 89] width 21 height 14
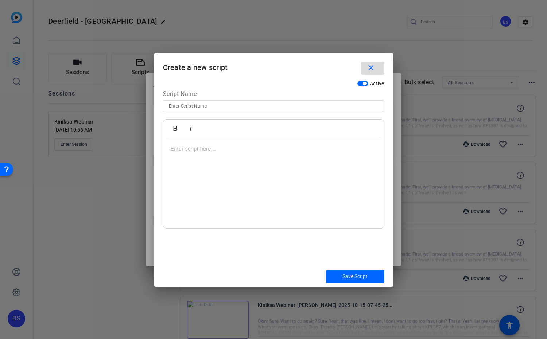
click at [375, 68] on mat-icon "close" at bounding box center [371, 68] width 9 height 9
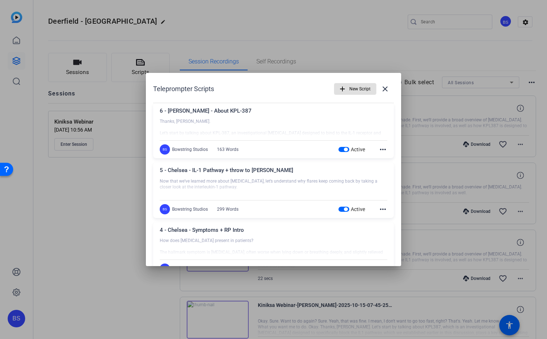
click at [354, 89] on span "New Script" at bounding box center [360, 89] width 21 height 14
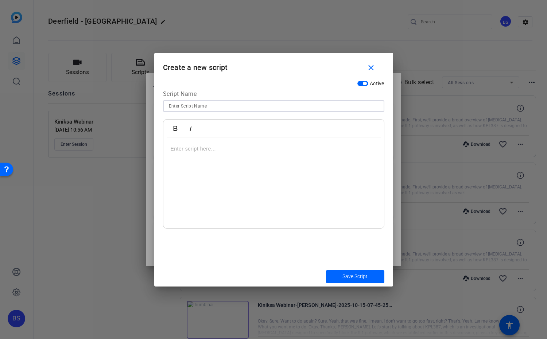
click at [201, 110] on input at bounding box center [274, 106] width 210 height 9
click at [372, 68] on mat-icon "close" at bounding box center [371, 68] width 9 height 9
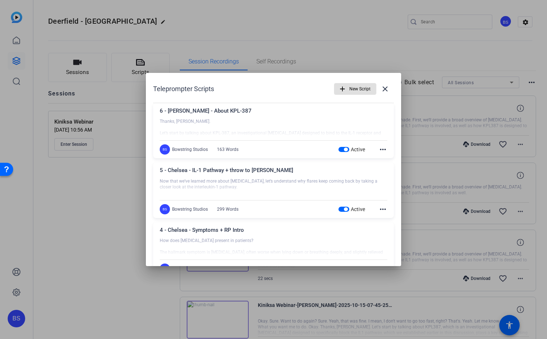
click at [361, 86] on span "New Script" at bounding box center [360, 89] width 21 height 14
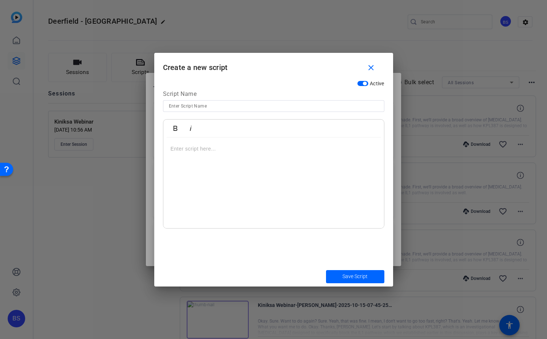
click at [232, 105] on input at bounding box center [274, 106] width 210 height 9
click at [176, 105] on input "7 - KPL-387" at bounding box center [274, 106] width 210 height 9
click at [175, 105] on input "7 - r. JOhn - KPL-387" at bounding box center [274, 106] width 210 height 9
click at [220, 107] on input "7 - Dr. JOhn - KPL-387" at bounding box center [274, 106] width 210 height 9
click at [194, 153] on div at bounding box center [274, 183] width 221 height 91
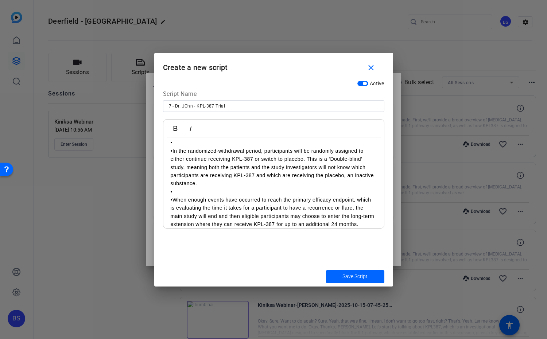
scroll to position [0, 0]
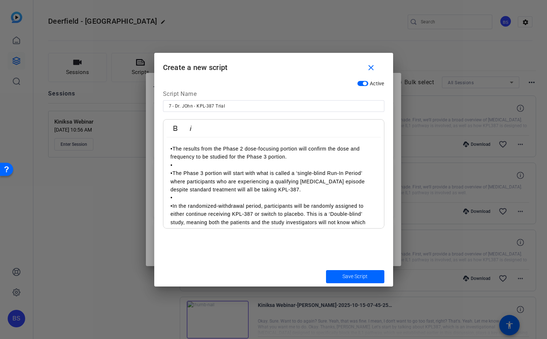
click at [173, 148] on p "•The results from the Phase 2 dose-focusing portion will confirm the dose and f…" at bounding box center [274, 153] width 206 height 16
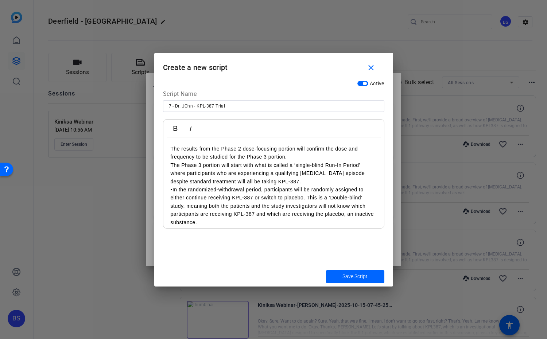
click at [173, 188] on p "•In the randomized-withdrawal period, participants will be randomly assigned to…" at bounding box center [274, 206] width 206 height 41
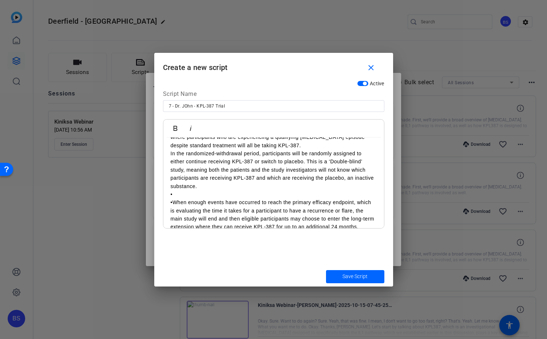
scroll to position [38, 0]
click at [178, 192] on p "•" at bounding box center [274, 193] width 206 height 8
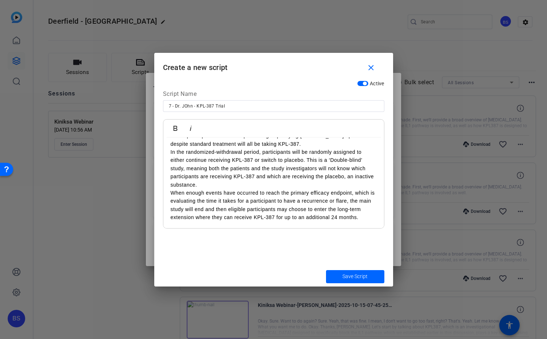
click at [370, 217] on p "When enough events have occurred to reach the primary efficacy endpoint, which …" at bounding box center [274, 205] width 206 height 33
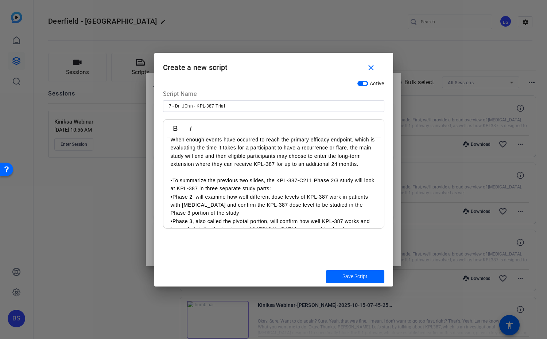
scroll to position [91, 0]
click at [173, 180] on p "•To summarize the previous two slides, the KPL-387-C211 Phase 2/3 study will lo…" at bounding box center [274, 184] width 206 height 16
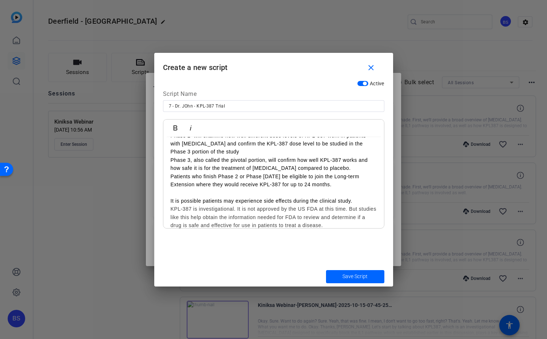
scroll to position [160, 0]
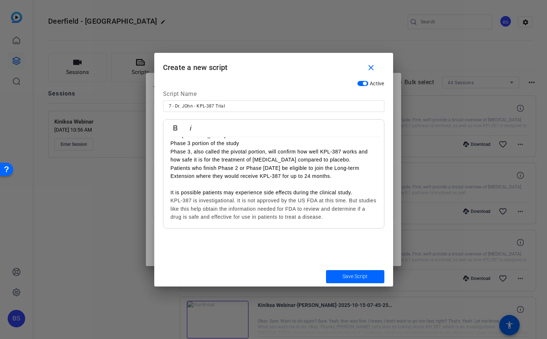
drag, startPoint x: 187, startPoint y: 105, endPoint x: 192, endPoint y: 101, distance: 6.5
click at [187, 105] on input "7 - Dr. JOhn - KPL-387 Trial" at bounding box center [274, 106] width 210 height 9
type input "7 - [PERSON_NAME] - KPL-387 Trial"
click at [234, 148] on p "Phase 3, also called the pivotal portion, will confirm how well KPL-387 works a…" at bounding box center [274, 156] width 206 height 16
click at [357, 277] on span "Save Script" at bounding box center [355, 277] width 25 height 8
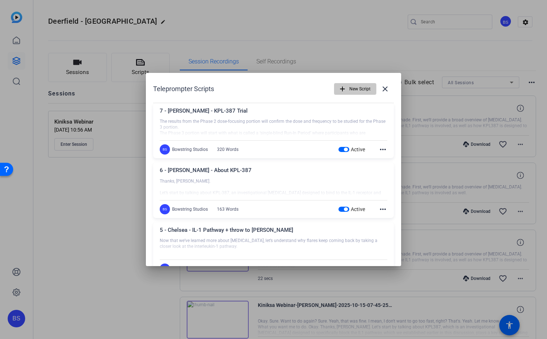
click at [352, 89] on span "New Script" at bounding box center [360, 89] width 21 height 14
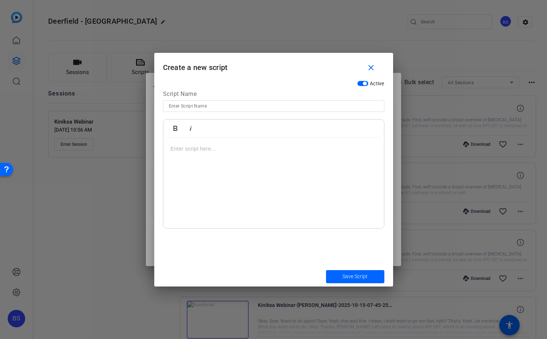
click at [289, 106] on input at bounding box center [274, 106] width 210 height 9
type input "D"
drag, startPoint x: 229, startPoint y: 103, endPoint x: 261, endPoint y: 111, distance: 32.8
click at [261, 111] on div "8 - [PERSON_NAME] - Participation + Closing" at bounding box center [274, 106] width 210 height 12
type input "8 - [PERSON_NAME] - Participation + Throw to Chelsea"
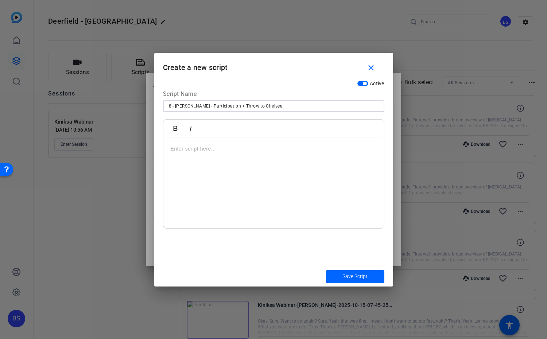
click at [247, 138] on div at bounding box center [274, 183] width 221 height 91
click at [188, 148] on p at bounding box center [274, 149] width 206 height 8
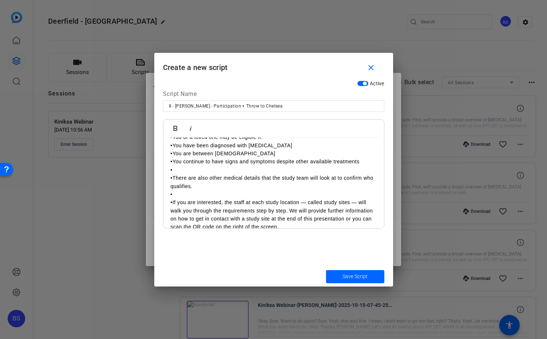
scroll to position [0, 0]
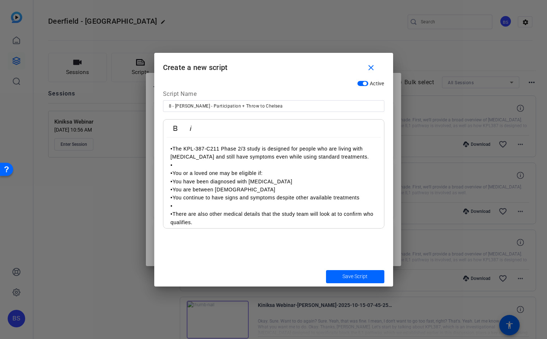
click at [174, 147] on p "•The KPL-387-C211 Phase 2/3 study is designed for people who are living with [M…" at bounding box center [274, 153] width 206 height 16
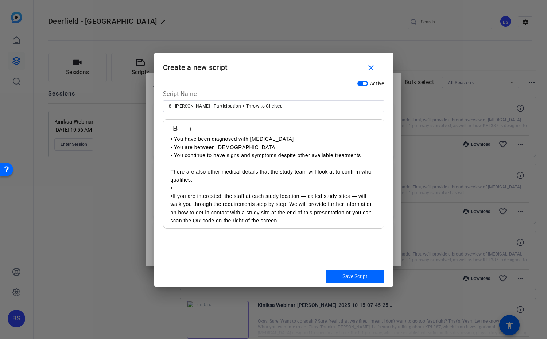
scroll to position [36, 0]
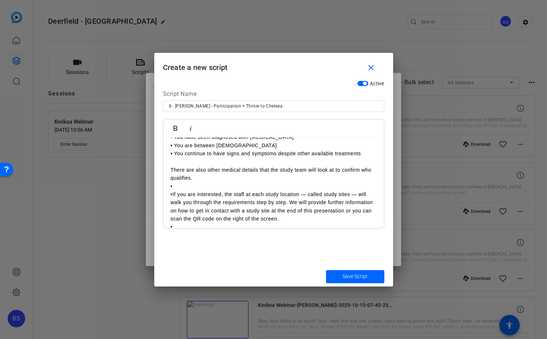
click at [197, 188] on p "•" at bounding box center [274, 186] width 206 height 8
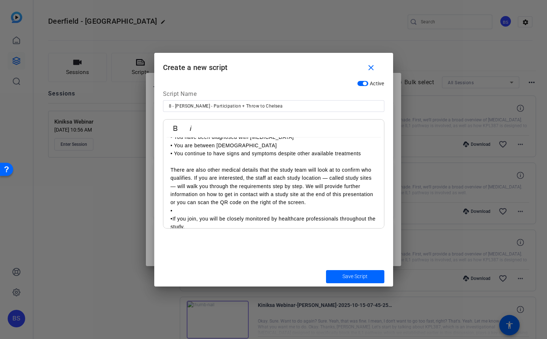
scroll to position [45, 0]
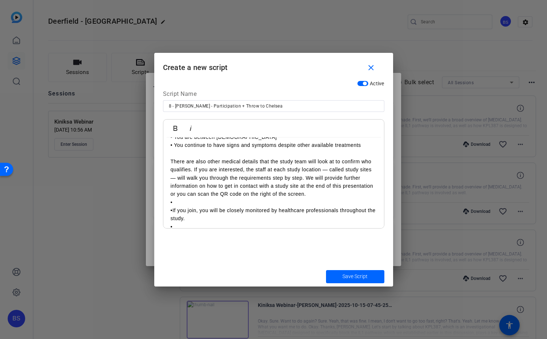
click at [322, 169] on p "There are also other medical details that the study team will look at to confir…" at bounding box center [274, 178] width 206 height 41
click at [369, 170] on p "There are also other medical details that the study team will look at to confir…" at bounding box center [274, 178] width 206 height 41
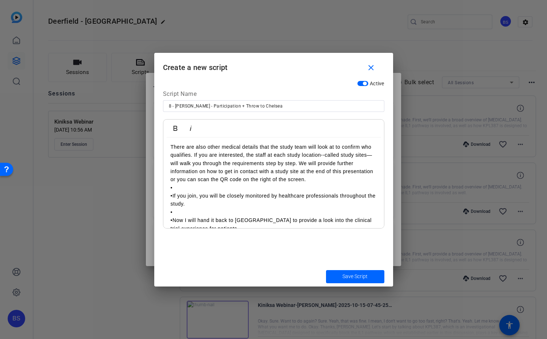
scroll to position [68, 0]
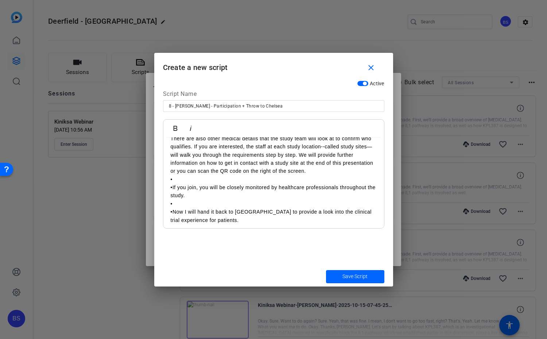
click at [212, 185] on p "•If you join, you will be closely monitored by healthcare professionals through…" at bounding box center [274, 192] width 206 height 16
click at [211, 182] on p "•" at bounding box center [274, 180] width 206 height 8
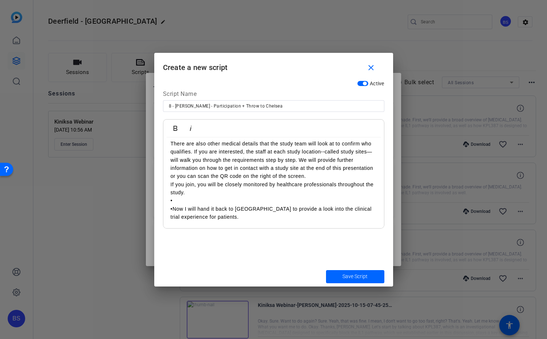
scroll to position [62, 0]
click at [361, 277] on span "Save Script" at bounding box center [355, 277] width 25 height 8
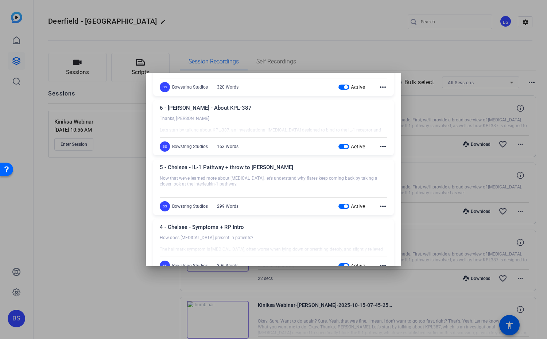
scroll to position [0, 0]
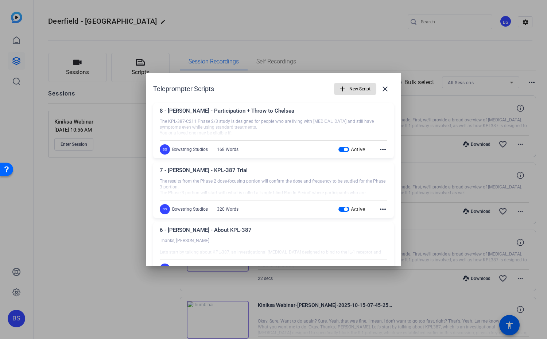
click at [358, 88] on span "New Script" at bounding box center [360, 89] width 21 height 14
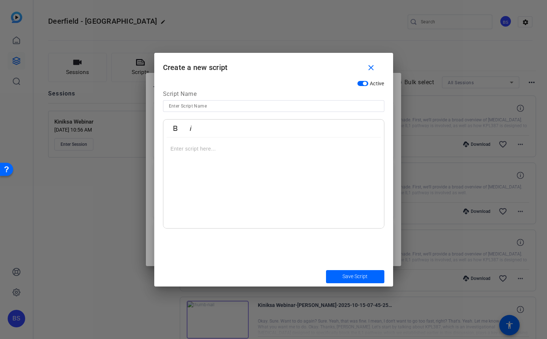
click at [221, 102] on input at bounding box center [274, 106] width 210 height 9
type input "9 - Chelsea - Clinical Trial Experience"
click at [203, 148] on p at bounding box center [274, 149] width 206 height 8
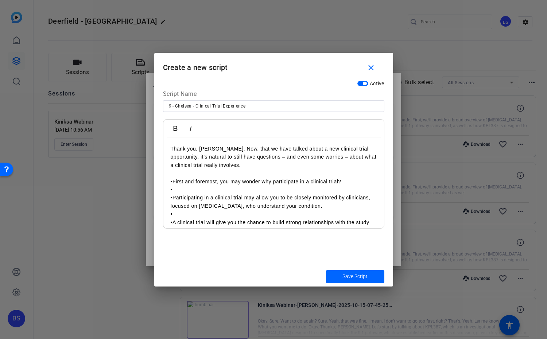
click at [173, 181] on p "•First and foremost, you may wonder why participate in a clinical trial?" at bounding box center [274, 182] width 206 height 8
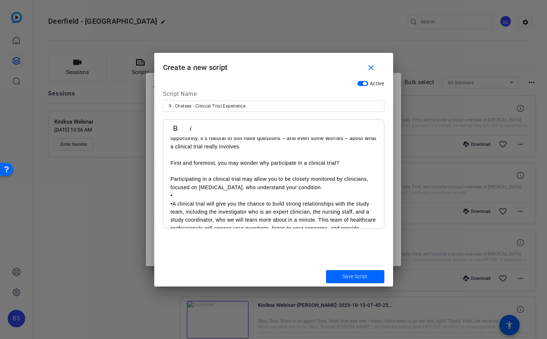
scroll to position [29, 0]
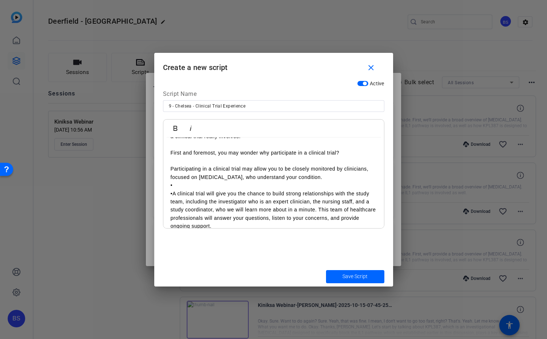
click at [209, 192] on p "•A clinical trial will give you the chance to build strong relationships with t…" at bounding box center [274, 210] width 206 height 41
click at [205, 188] on p "•" at bounding box center [274, 185] width 206 height 8
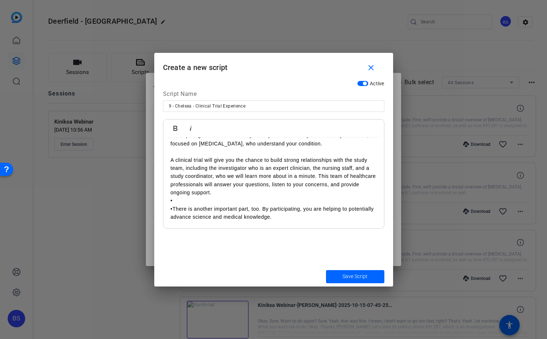
scroll to position [62, 0]
click at [218, 202] on p "•" at bounding box center [274, 201] width 206 height 8
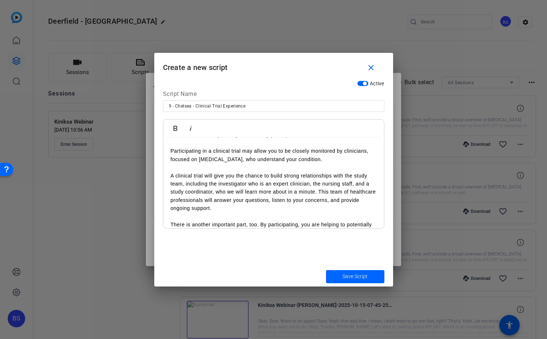
scroll to position [40, 0]
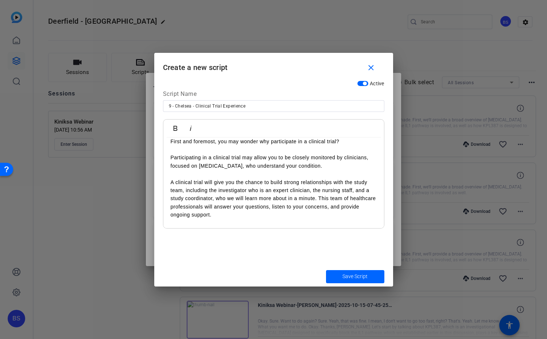
click at [218, 173] on p "​" at bounding box center [274, 174] width 206 height 8
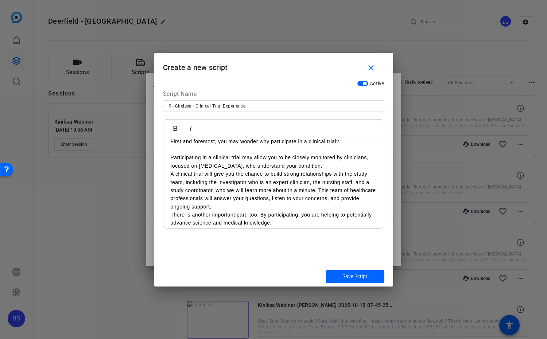
scroll to position [46, 0]
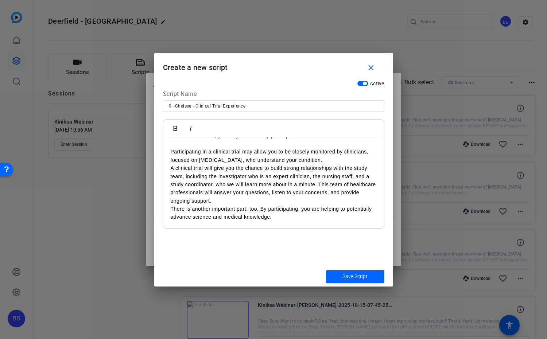
click at [292, 218] on p "There is another important part, too. By participating, you are helping to pote…" at bounding box center [274, 213] width 206 height 16
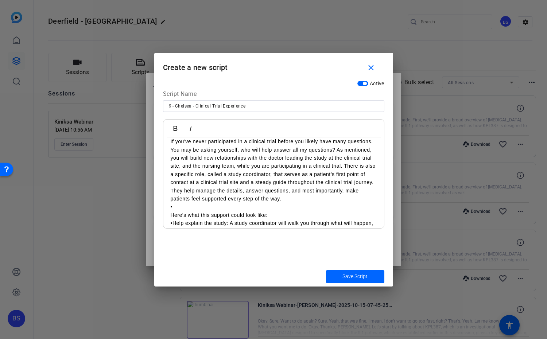
scroll to position [142, 0]
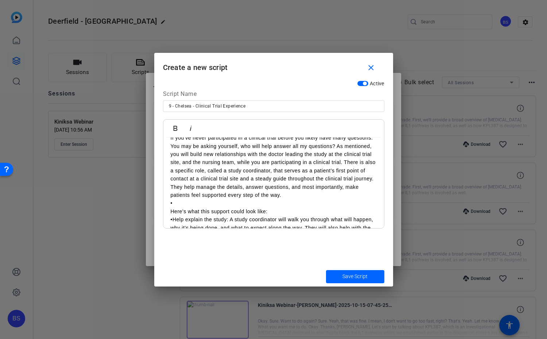
click at [188, 209] on p "Here’s what this support could look like:" at bounding box center [274, 212] width 206 height 8
click at [188, 204] on p "•" at bounding box center [274, 203] width 206 height 8
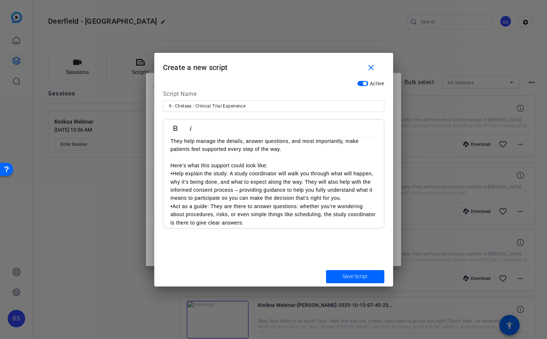
scroll to position [194, 0]
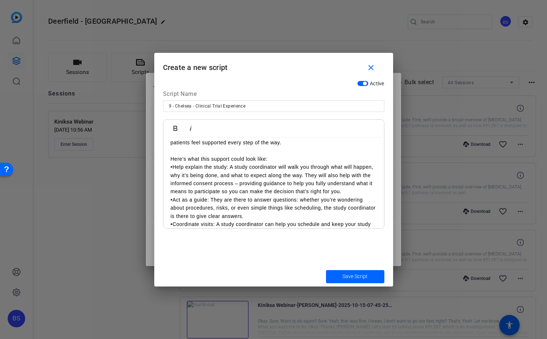
click at [172, 167] on p "•Help explain the study: A study coordinator will walk you through what will ha…" at bounding box center [274, 179] width 206 height 33
click at [173, 199] on p "•Act as a guide: They are there to answer questions: whether you’re wondering a…" at bounding box center [274, 208] width 206 height 24
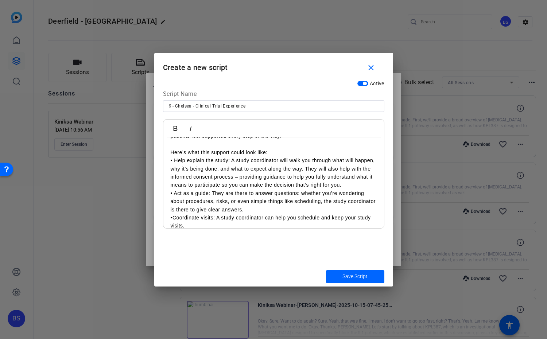
click at [173, 217] on p "•Coordinate visits: A study coordinator can help you schedule and keep your stu…" at bounding box center [274, 222] width 206 height 16
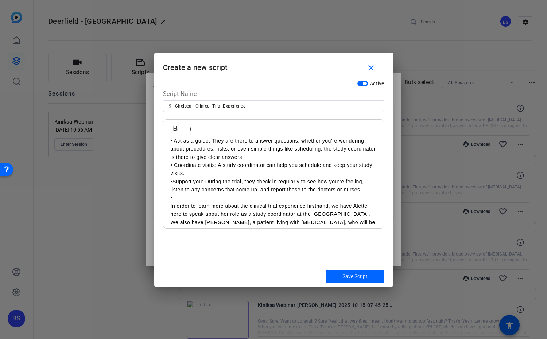
scroll to position [254, 0]
click at [192, 196] on p "•" at bounding box center [274, 197] width 206 height 8
click at [174, 179] on p "•Support you: During the trial, they check in regularly to see how you’re feeli…" at bounding box center [274, 185] width 206 height 16
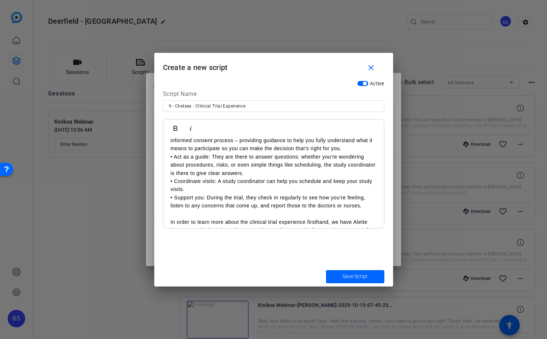
scroll to position [266, 0]
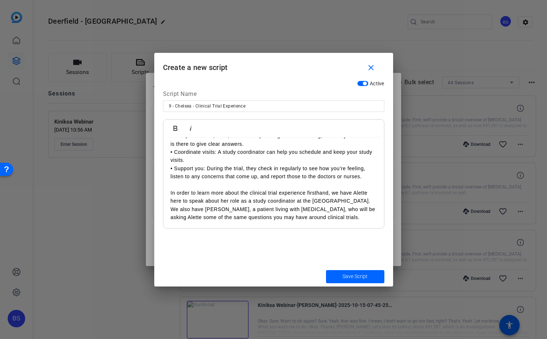
click at [352, 220] on p "In order to learn more about the clinical trial experience firsthand, we have A…" at bounding box center [274, 205] width 206 height 33
click at [363, 275] on span "Save Script" at bounding box center [355, 277] width 25 height 8
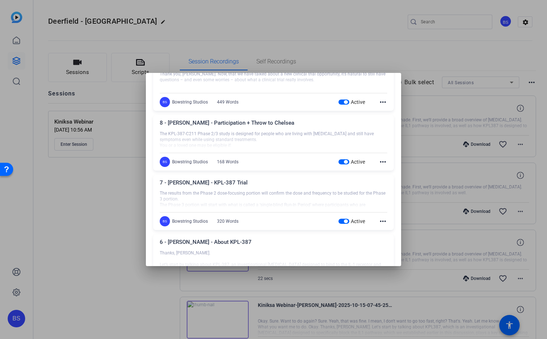
scroll to position [0, 0]
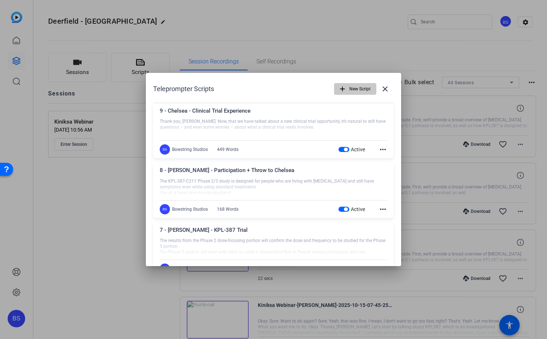
click at [361, 88] on span "New Script" at bounding box center [360, 89] width 21 height 14
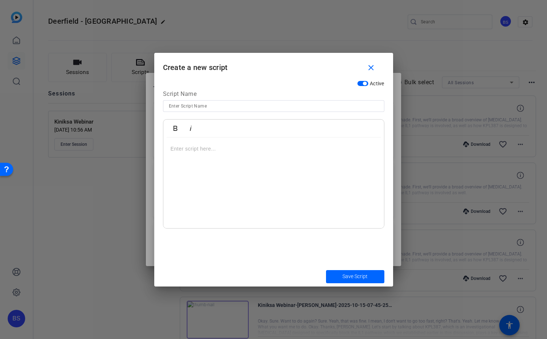
click at [227, 106] on input at bounding box center [274, 106] width 210 height 9
click at [190, 140] on div at bounding box center [274, 183] width 221 height 91
click at [208, 107] on input "10 - Roundtable" at bounding box center [274, 106] width 210 height 9
click at [178, 105] on input "10 - Roundtable" at bounding box center [274, 106] width 210 height 9
type input "10 - Chelsea - Roundtable"
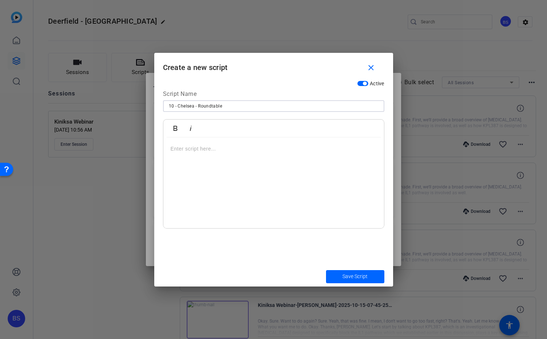
click at [217, 155] on div at bounding box center [274, 183] width 221 height 91
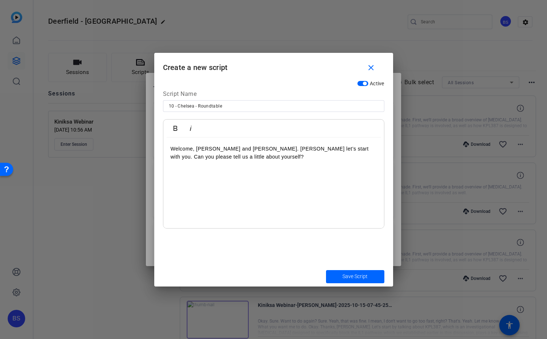
click at [241, 156] on p "Welcome, [PERSON_NAME] and [PERSON_NAME]. [PERSON_NAME] let’s start with you. C…" at bounding box center [274, 153] width 206 height 16
click at [259, 55] on h1 "Create a new script close" at bounding box center [273, 65] width 239 height 24
click at [255, 162] on p "------" at bounding box center [274, 165] width 206 height 8
click at [263, 145] on p "Welcome, [PERSON_NAME] and [PERSON_NAME]. [PERSON_NAME] let’s start with you. C…" at bounding box center [274, 153] width 206 height 16
click at [264, 147] on p "Welcome, [PERSON_NAME] and [PERSON_NAME]. [PERSON_NAME] let’s start with you. C…" at bounding box center [274, 153] width 206 height 16
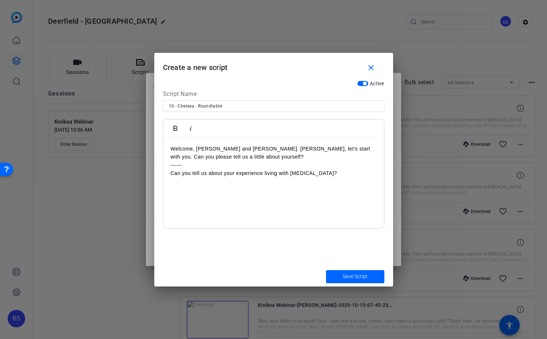
click at [257, 181] on div "Welcome, [PERSON_NAME] and [PERSON_NAME]. [PERSON_NAME], let’s start with you. …" at bounding box center [274, 183] width 221 height 91
click at [181, 180] on div "Welcome, [PERSON_NAME] and [PERSON_NAME]. [PERSON_NAME], let’s start with you. …" at bounding box center [274, 183] width 221 height 91
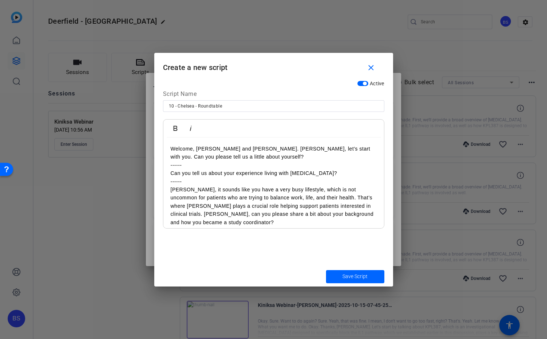
scroll to position [5, 0]
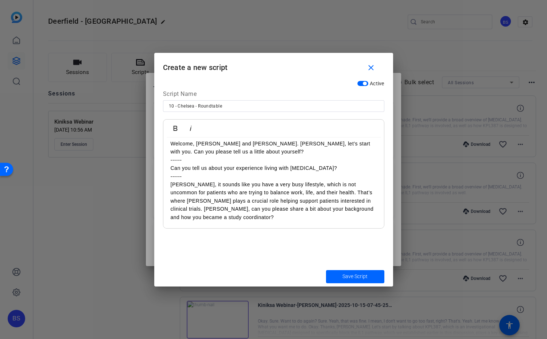
click at [212, 218] on p "[PERSON_NAME], it sounds like you have a very busy lifestyle, which is not unco…" at bounding box center [274, 201] width 206 height 41
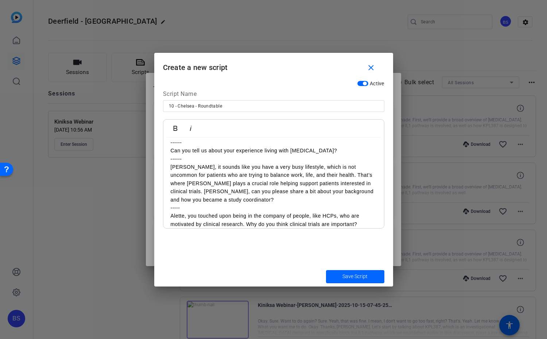
scroll to position [30, 0]
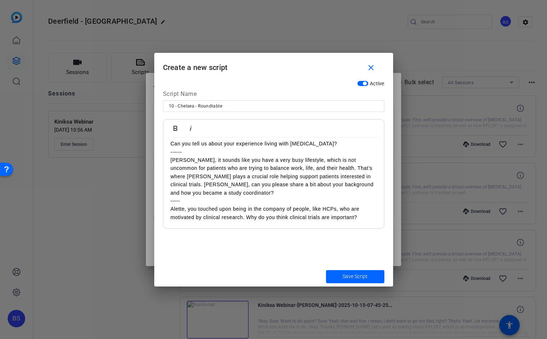
click at [371, 212] on p "Alette, you touched upon being in the company of people, like HCPs, who are mot…" at bounding box center [274, 213] width 206 height 16
click at [368, 220] on p "Alette, you touched upon being in the company of people, like HCPs, who are mot…" at bounding box center [274, 213] width 206 height 16
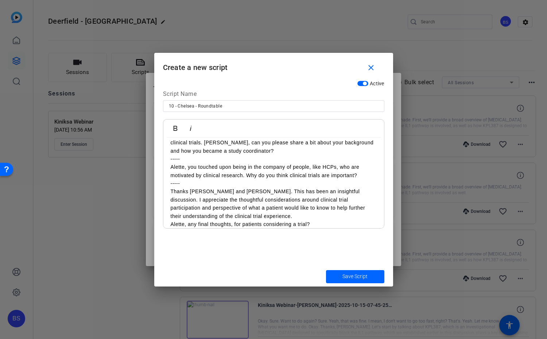
scroll to position [78, 0]
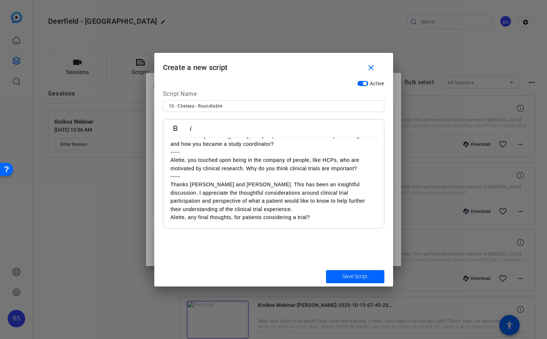
click at [236, 184] on p "Thanks [PERSON_NAME] and [PERSON_NAME]. This has been an insightful discussion.…" at bounding box center [274, 197] width 206 height 33
click at [257, 195] on p "Thanks [PERSON_NAME] and [PERSON_NAME], this has been an insightful discussion.…" at bounding box center [274, 197] width 206 height 33
click at [229, 209] on p "Thanks [PERSON_NAME] and [PERSON_NAME], this has been an insightful discussion.…" at bounding box center [274, 197] width 206 height 33
click at [322, 216] on p "Alette, any final thoughts, for patients considering a trial?" at bounding box center [274, 218] width 206 height 8
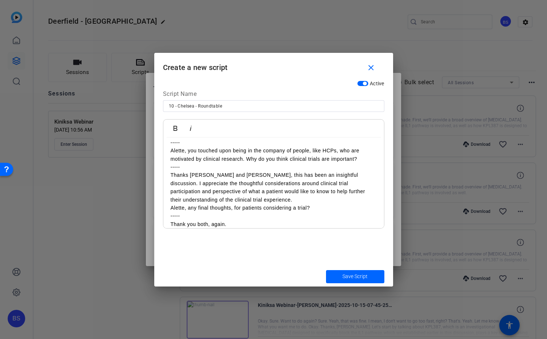
scroll to position [0, 0]
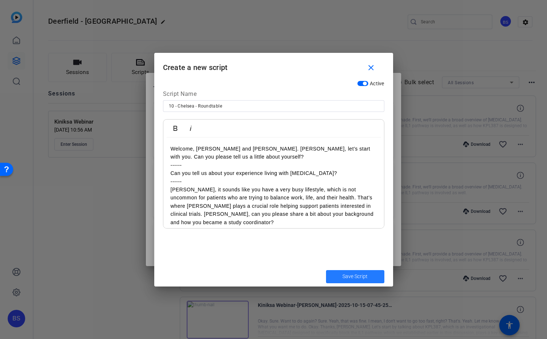
click at [351, 276] on span "Save Script" at bounding box center [355, 277] width 25 height 8
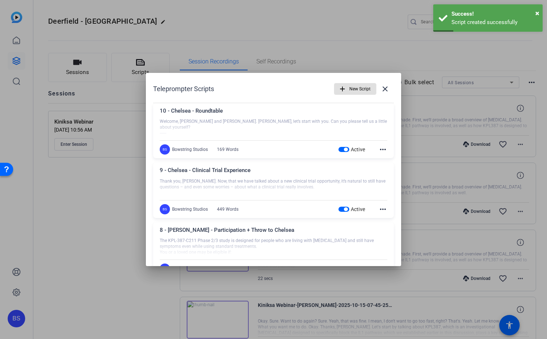
click at [356, 88] on span "New Script" at bounding box center [360, 89] width 21 height 14
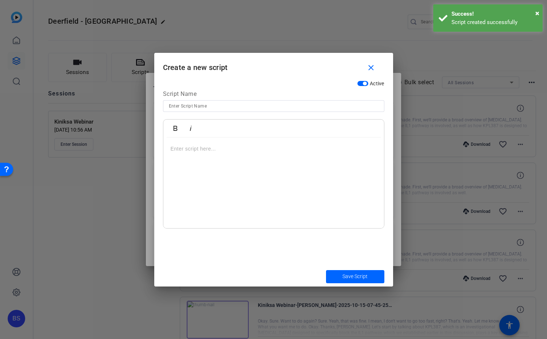
click at [203, 98] on div "Script Name" at bounding box center [274, 95] width 222 height 11
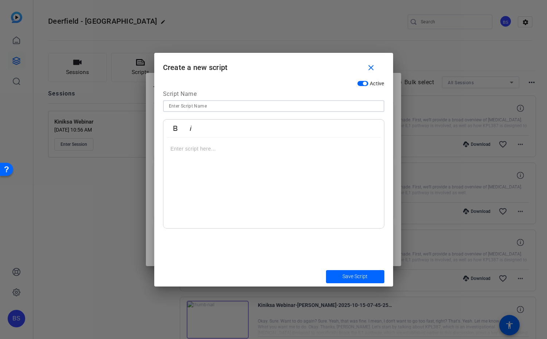
click at [199, 102] on input at bounding box center [274, 106] width 210 height 9
type input "11 - [PERSON_NAME] - Roundtable"
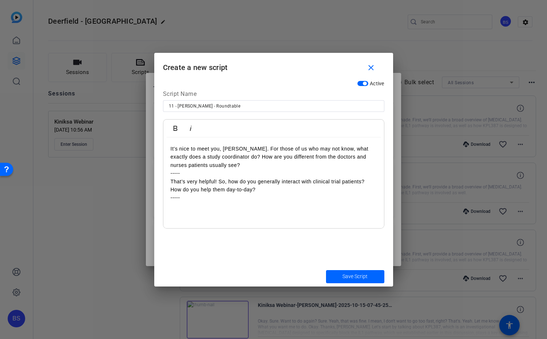
click at [187, 206] on div "It’s nice to meet you, [PERSON_NAME]. For those of us who may not know, what ex…" at bounding box center [274, 183] width 221 height 91
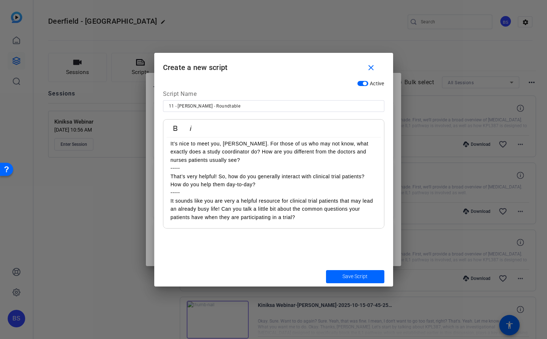
scroll to position [6, 0]
click at [319, 216] on p "It sounds like you are very a helpful resource for clinical trial patients that…" at bounding box center [274, 208] width 206 height 24
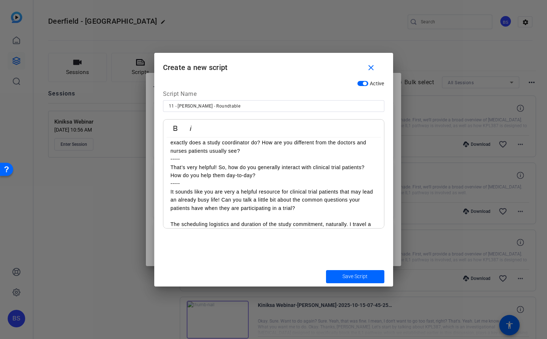
scroll to position [31, 0]
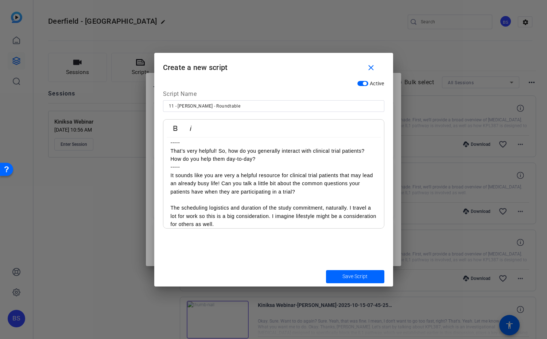
click at [108, 146] on div at bounding box center [273, 169] width 547 height 339
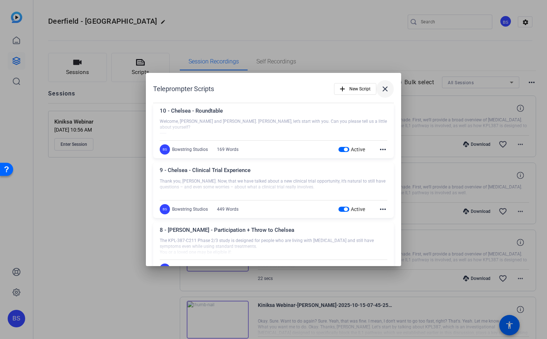
click at [385, 90] on mat-icon "close" at bounding box center [385, 89] width 9 height 9
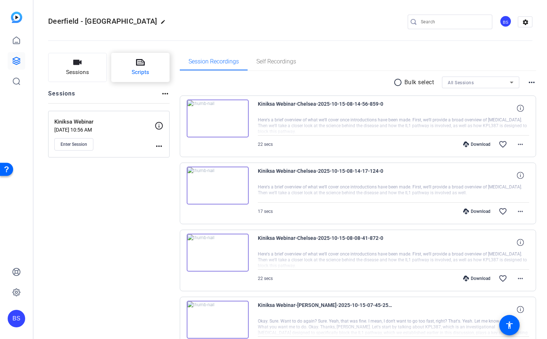
click at [148, 64] on button "Scripts" at bounding box center [140, 67] width 59 height 29
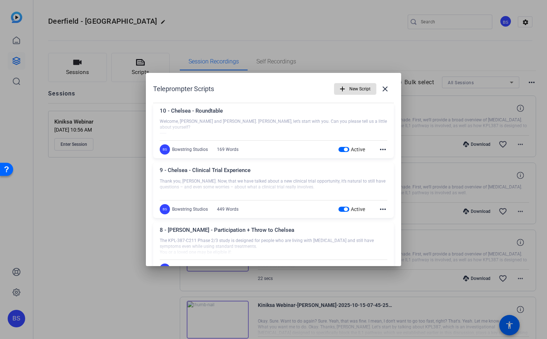
click at [354, 86] on span "New Script" at bounding box center [360, 89] width 21 height 14
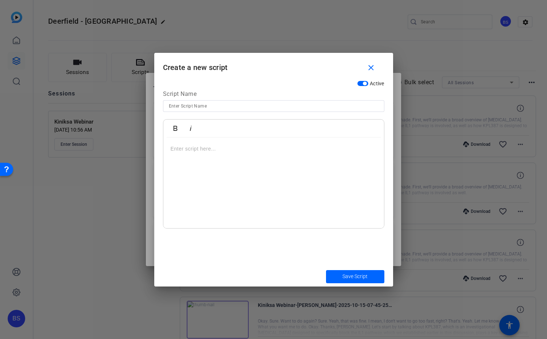
click at [206, 107] on input at bounding box center [274, 106] width 210 height 9
type input "11 - [PERSON_NAME] - Roundtable"
click at [213, 148] on p at bounding box center [274, 149] width 206 height 8
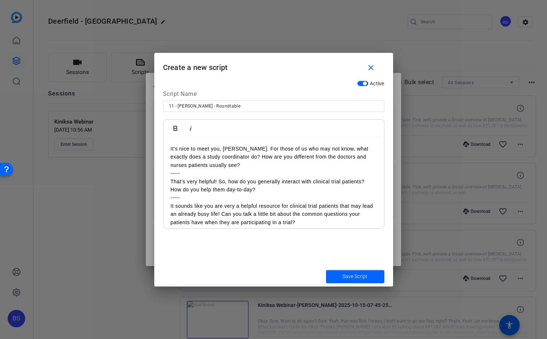
scroll to position [39, 0]
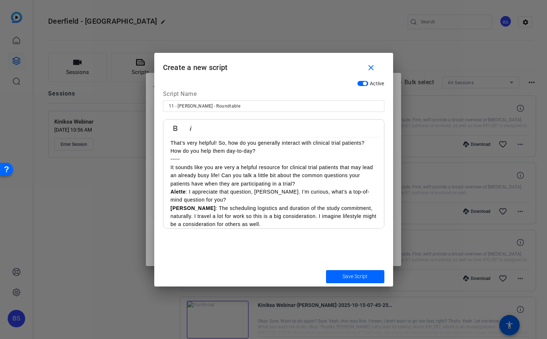
click at [169, 167] on div "It’s nice to meet you, [PERSON_NAME]. For those of us who may not know, what ex…" at bounding box center [274, 167] width 221 height 137
click at [173, 167] on p "<[PERSON_NAME]: It sounds like you are very a helpful resource for clinical tri…" at bounding box center [274, 176] width 206 height 24
drag, startPoint x: 192, startPoint y: 168, endPoint x: 167, endPoint y: 168, distance: 25.2
click at [167, 168] on div "It’s nice to meet you, [PERSON_NAME]. For those of us who may not know, what ex…" at bounding box center [274, 167] width 221 height 137
click at [258, 184] on p "[PERSON_NAME]: It sounds like you are very a helpful resource for clinical tria…" at bounding box center [274, 176] width 206 height 24
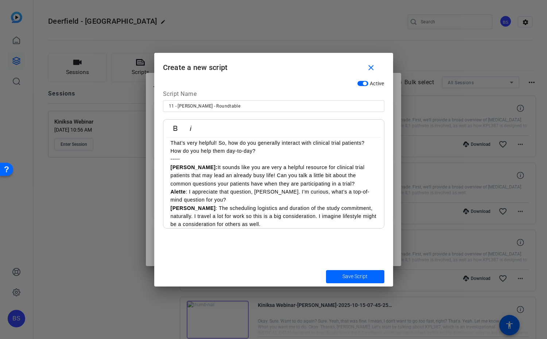
scroll to position [46, 0]
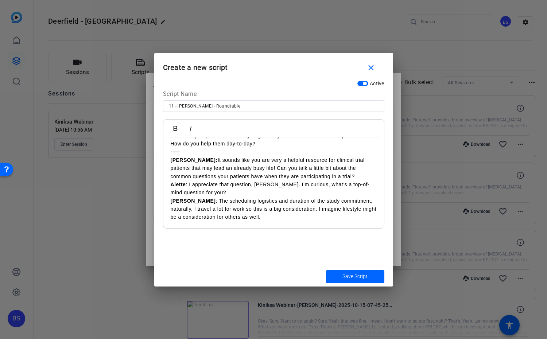
click at [266, 216] on p "[PERSON_NAME] : The scheduling logistics and duration of the study commitment, …" at bounding box center [274, 209] width 206 height 24
click at [263, 213] on p "[PERSON_NAME] : The scheduling logistics and duration of the study commitment, …" at bounding box center [274, 208] width 206 height 24
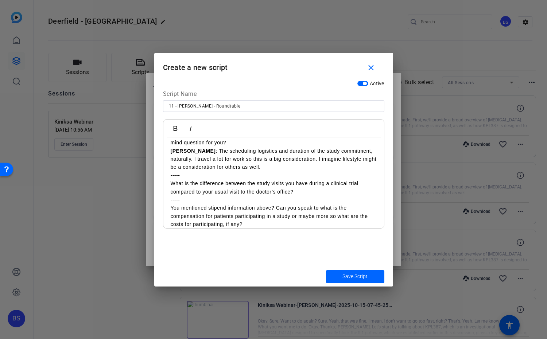
scroll to position [111, 0]
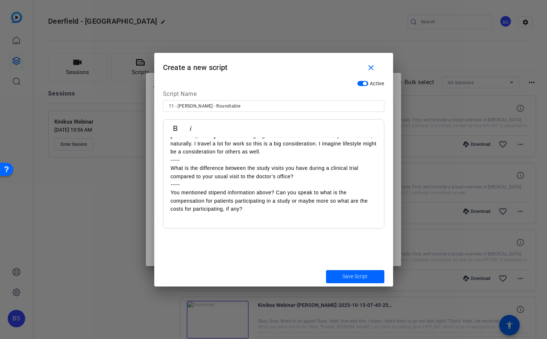
click at [267, 205] on p "You mentioned stipend information above? Can you speak to what is the compensat…" at bounding box center [274, 201] width 206 height 24
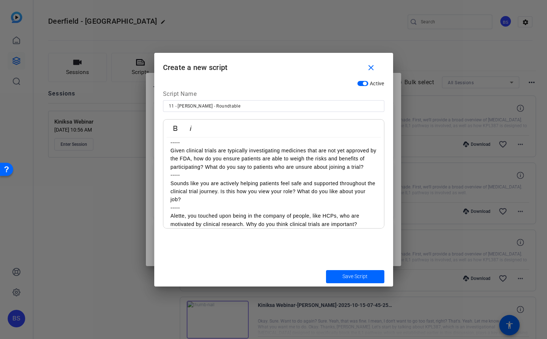
scroll to position [201, 0]
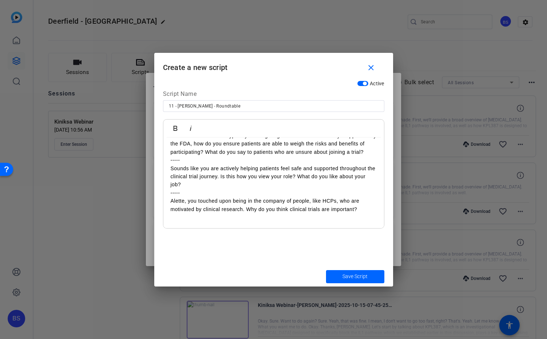
click at [269, 183] on p "Sounds like you are actively helping patients feel safe and supported throughou…" at bounding box center [274, 177] width 206 height 24
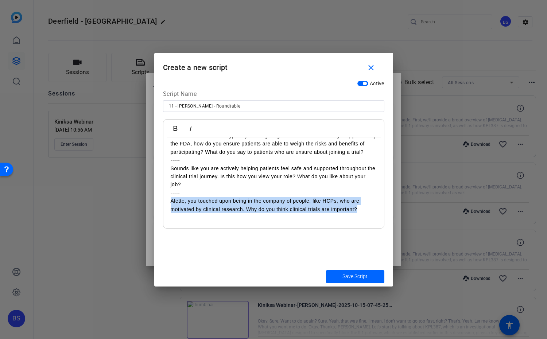
drag, startPoint x: 369, startPoint y: 211, endPoint x: 165, endPoint y: 203, distance: 204.5
click at [165, 203] on div "It’s nice to meet you, [PERSON_NAME]. For those of us who may not know, what ex…" at bounding box center [274, 82] width 221 height 292
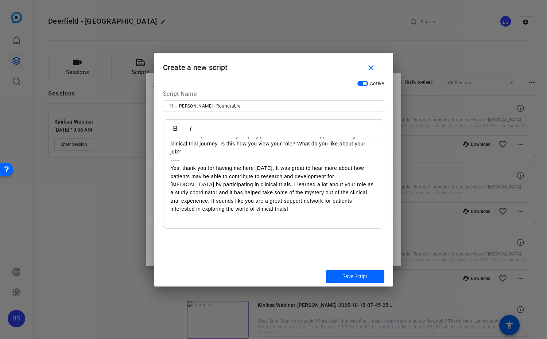
scroll to position [0, 0]
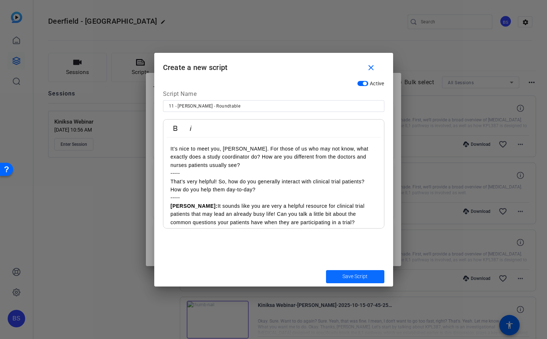
click at [357, 276] on span "Save Script" at bounding box center [355, 277] width 25 height 8
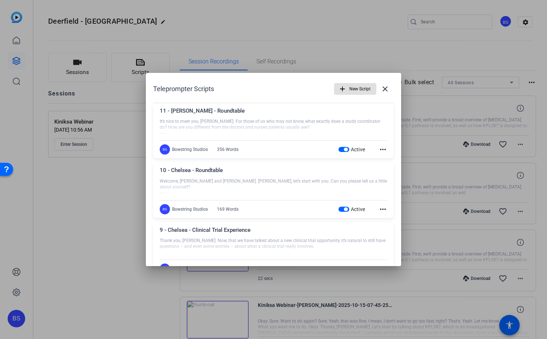
click at [224, 91] on div "Teleprompter Scripts add New Script close" at bounding box center [273, 89] width 241 height 18
click at [348, 93] on span "button" at bounding box center [356, 89] width 42 height 18
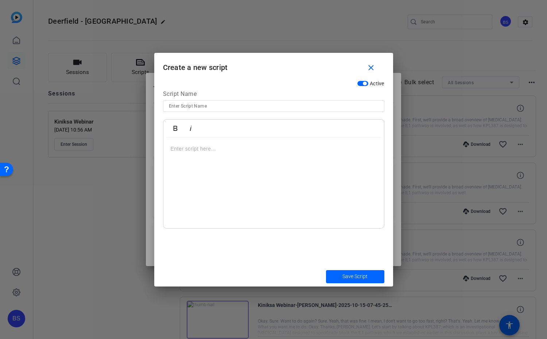
click at [205, 107] on input at bounding box center [274, 106] width 210 height 9
click at [374, 66] on mat-icon "close" at bounding box center [371, 68] width 9 height 9
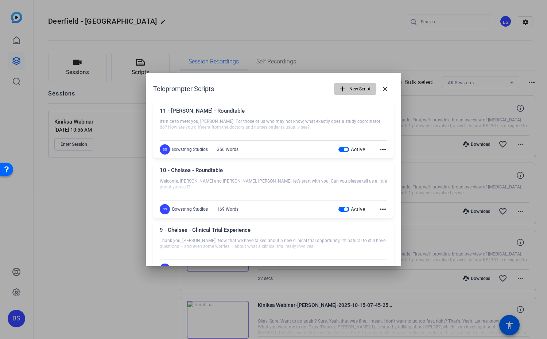
click at [361, 87] on span "New Script" at bounding box center [360, 89] width 21 height 14
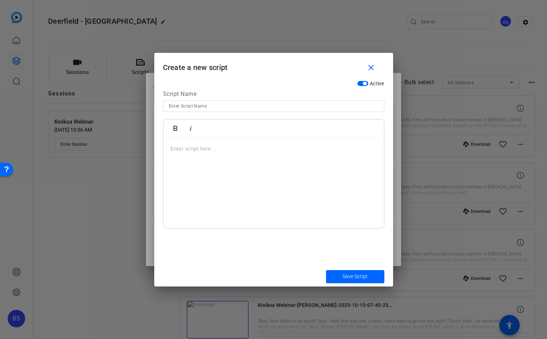
click at [211, 105] on input at bounding box center [274, 106] width 210 height 9
type input "12 - Chelsea - Closing"
click at [194, 153] on p at bounding box center [274, 149] width 206 height 8
click at [173, 147] on p "•Before we wrap up, I’d like to share where you can go if you’d like to learn m…" at bounding box center [274, 153] width 206 height 16
click at [319, 162] on div "Before we wrap up, I’d like to share where you can go if you’d like to learn mo…" at bounding box center [274, 183] width 221 height 91
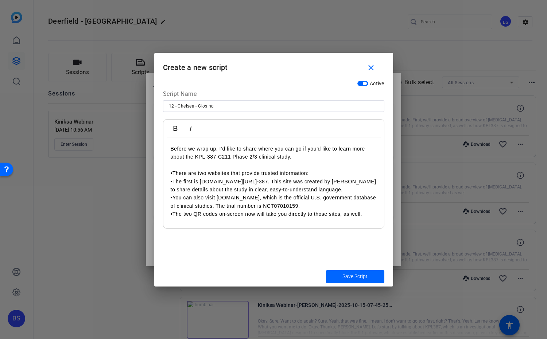
click at [175, 170] on p "•There are two websites that provide trusted information:" at bounding box center [274, 173] width 206 height 8
click at [371, 214] on p "The two QR codes on-screen now will take you directly to those sites, as well." at bounding box center [274, 214] width 206 height 8
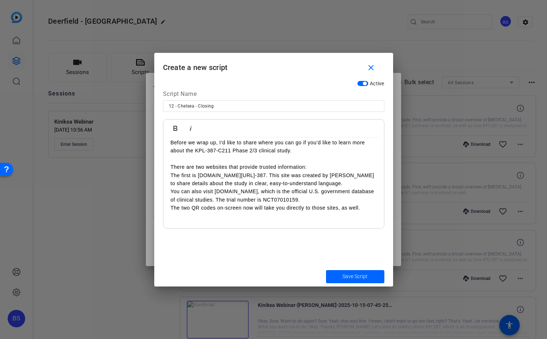
scroll to position [47, 0]
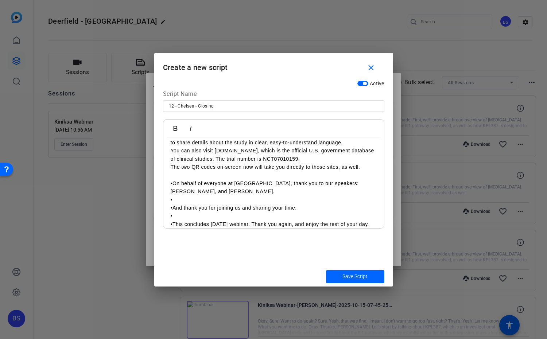
click at [174, 183] on p "•On behalf of everyone at [GEOGRAPHIC_DATA], thank you to our speakers: [PERSON…" at bounding box center [274, 188] width 206 height 16
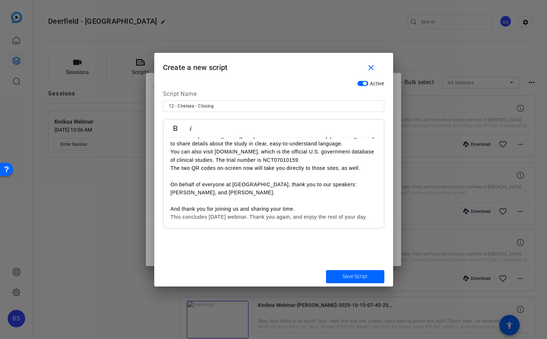
scroll to position [46, 0]
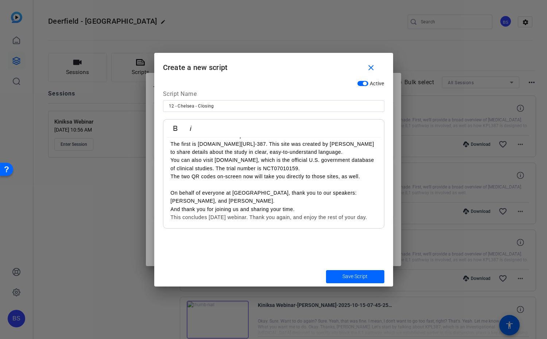
click at [158, 233] on div "Active Script Name 12 - Chelsea - Closing Bold Italic Before we wrap up, I’d li…" at bounding box center [273, 172] width 239 height 190
click at [171, 208] on p "And thank you for joining us and sharing your time." at bounding box center [274, 209] width 206 height 8
click at [352, 276] on span "Save Script" at bounding box center [355, 277] width 25 height 8
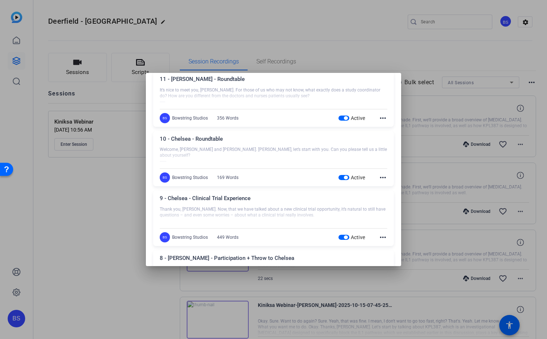
scroll to position [0, 0]
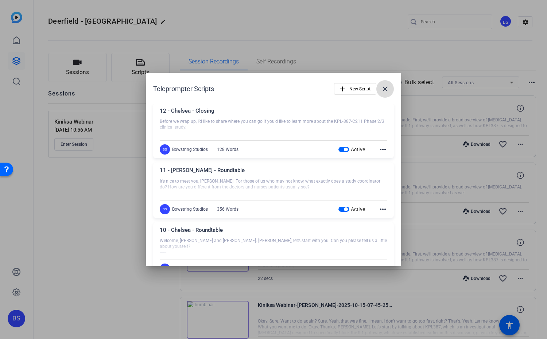
click at [385, 86] on mat-icon "close" at bounding box center [385, 89] width 9 height 9
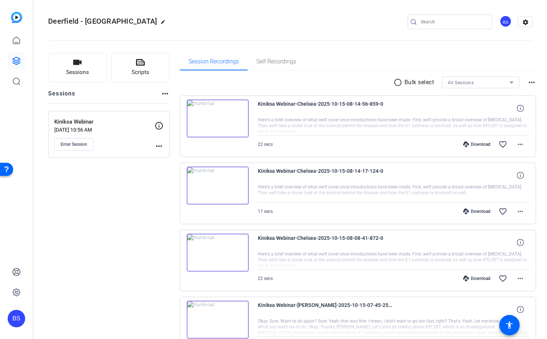
click at [313, 22] on div "Deerfield - Kiniska edit BS settings" at bounding box center [290, 21] width 485 height 11
